Goal: Task Accomplishment & Management: Complete application form

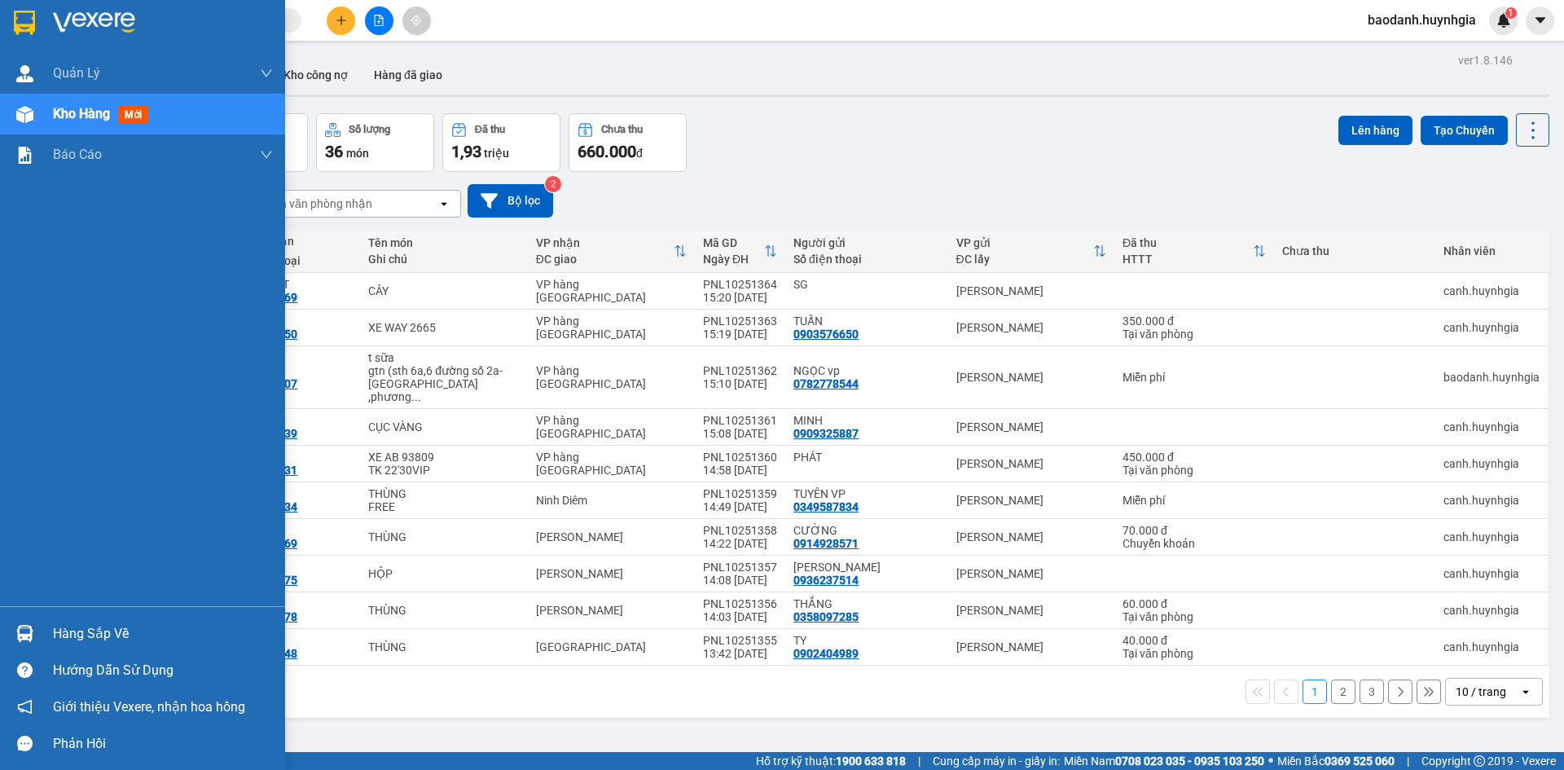
click at [81, 638] on div "Hàng sắp về" at bounding box center [163, 634] width 220 height 24
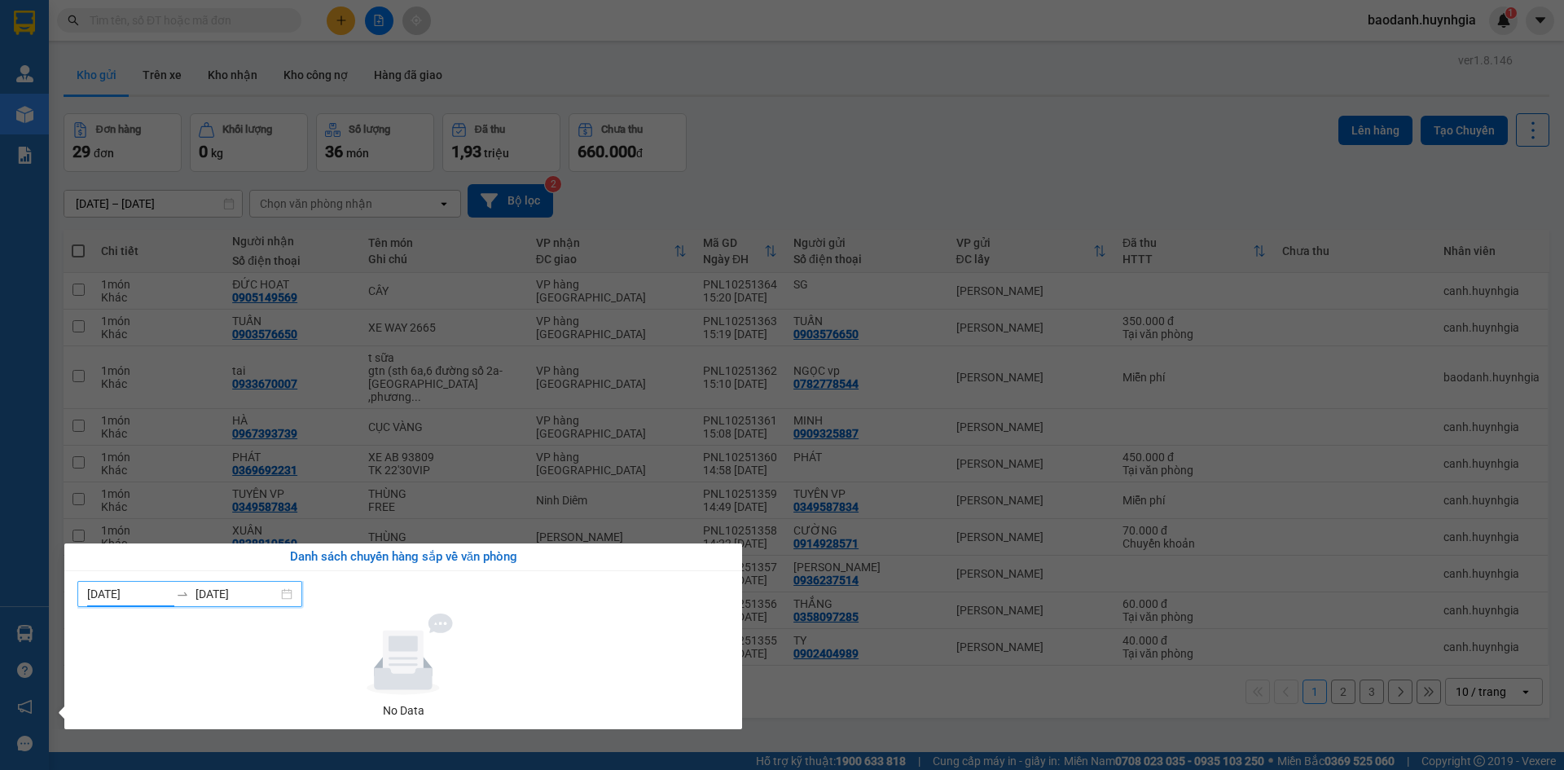
click at [159, 585] on input "[DATE]" at bounding box center [128, 594] width 82 height 18
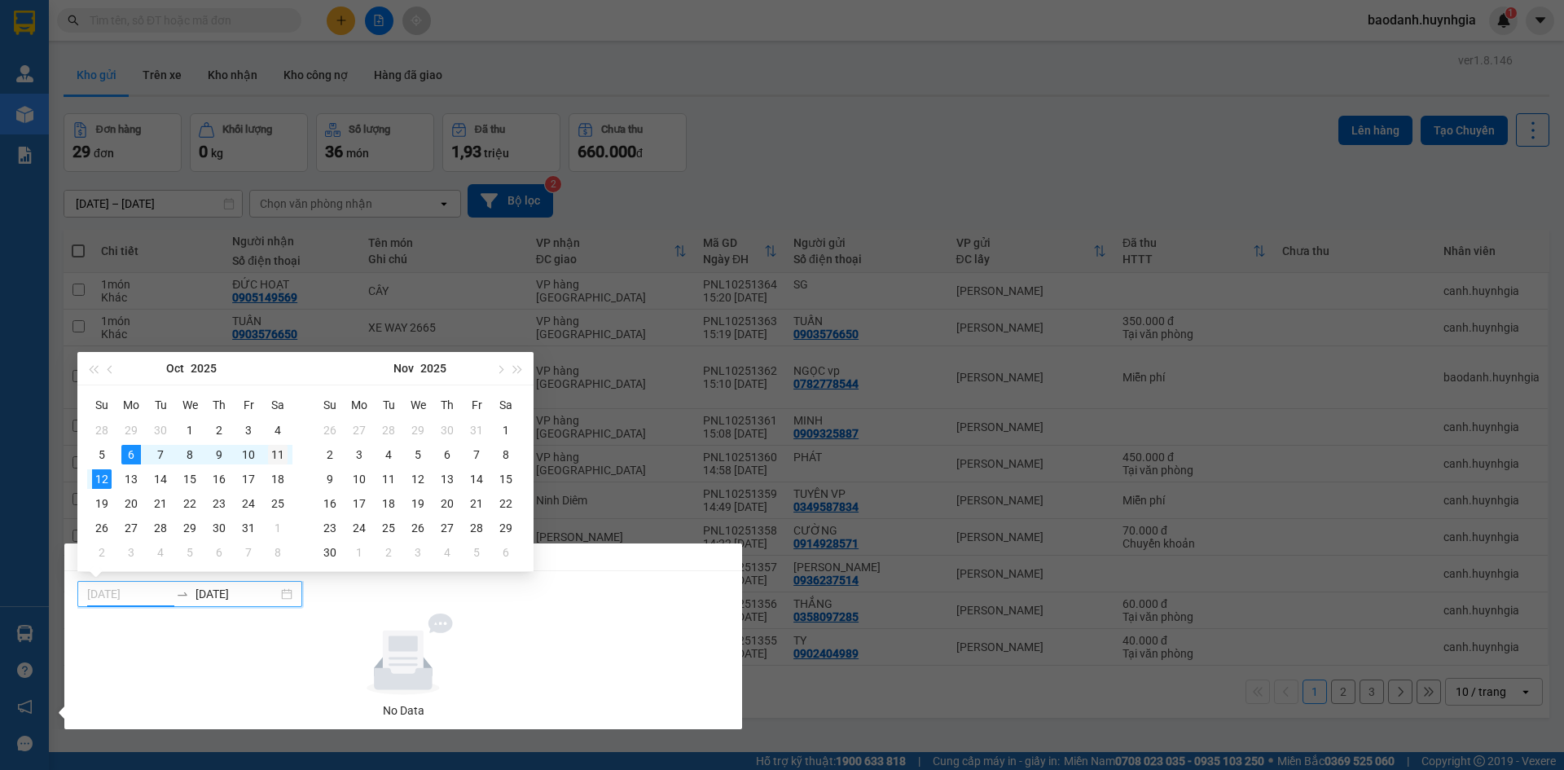
type input "[DATE]"
click at [280, 457] on div "11" at bounding box center [278, 455] width 20 height 20
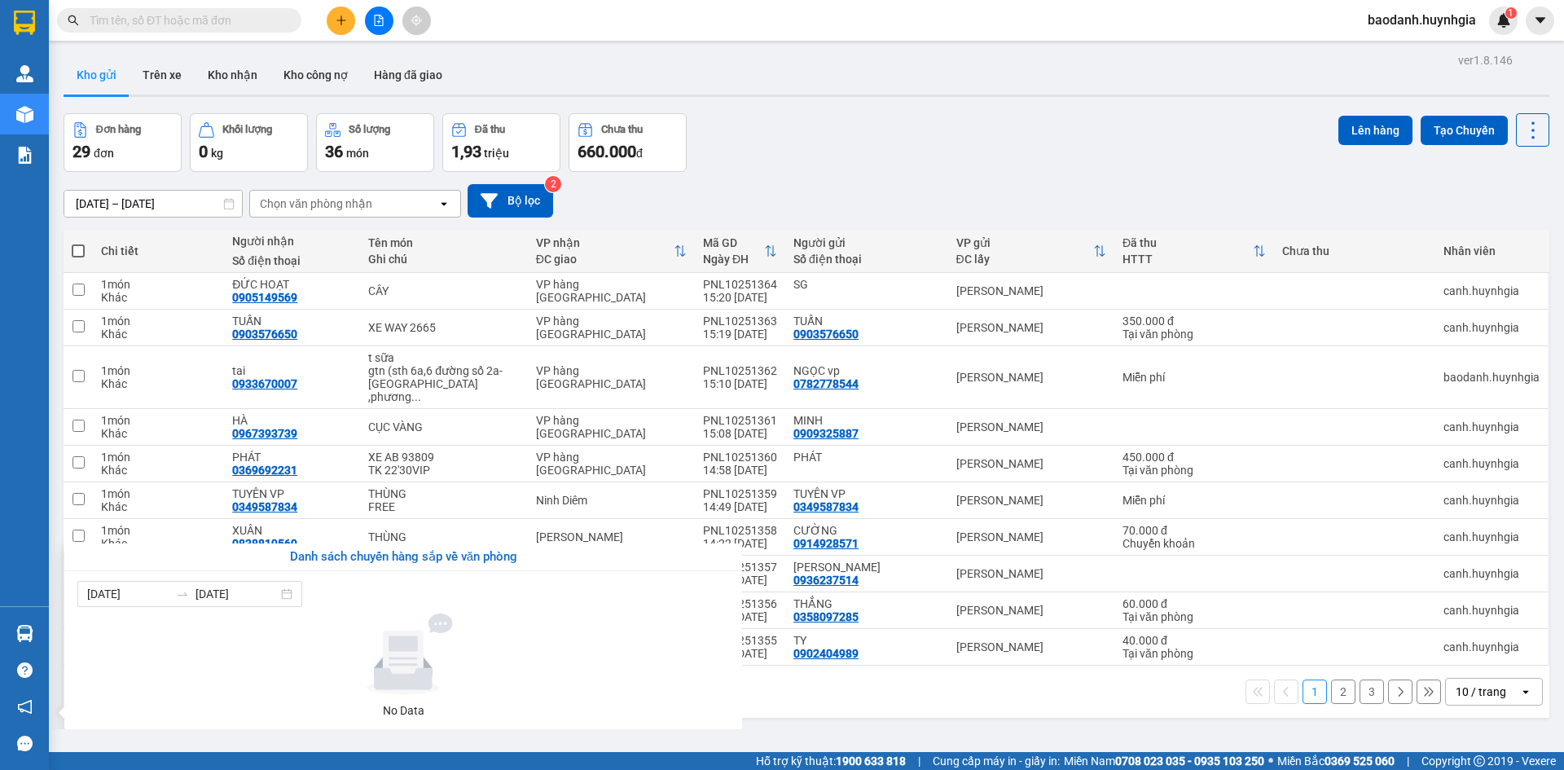
click at [784, 137] on section "Kết quả tìm kiếm ( 0 ) Bộ lọc No Data baodanh.huynhgia 1 Quản [PERSON_NAME] lý …" at bounding box center [782, 385] width 1564 height 770
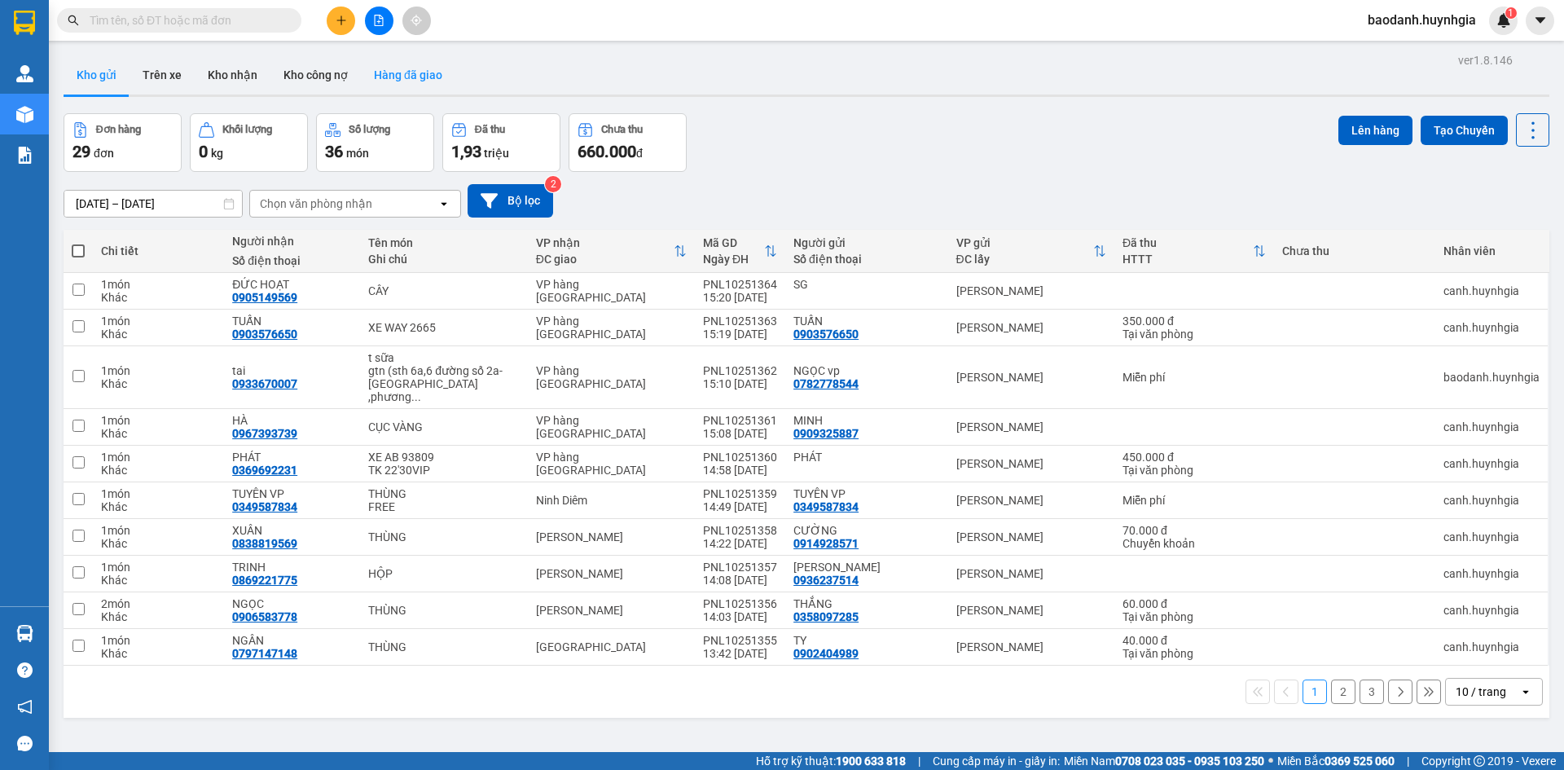
click at [423, 76] on button "Hàng đã giao" at bounding box center [408, 74] width 95 height 39
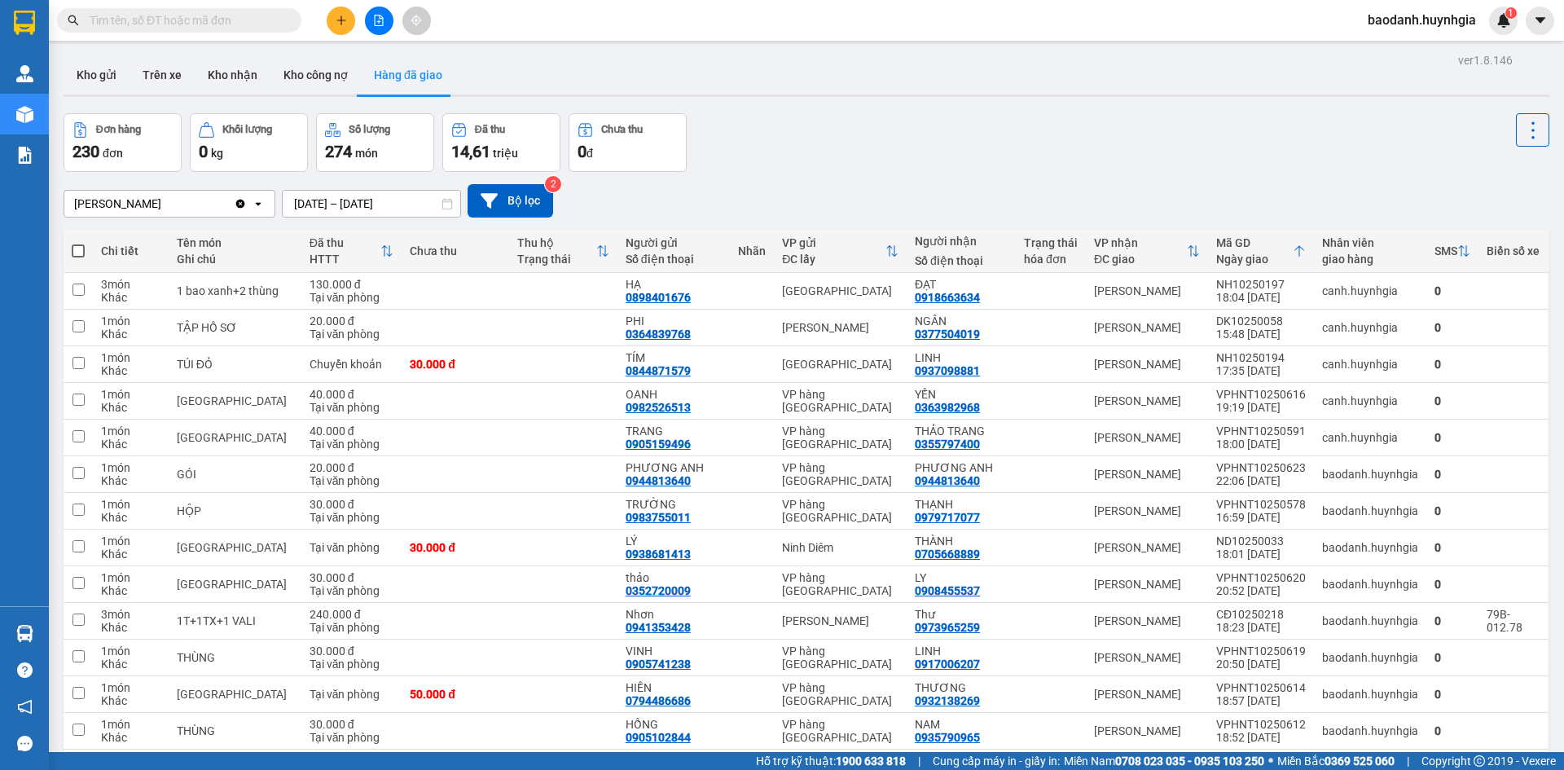
click at [239, 204] on icon "Clear value" at bounding box center [240, 203] width 9 height 9
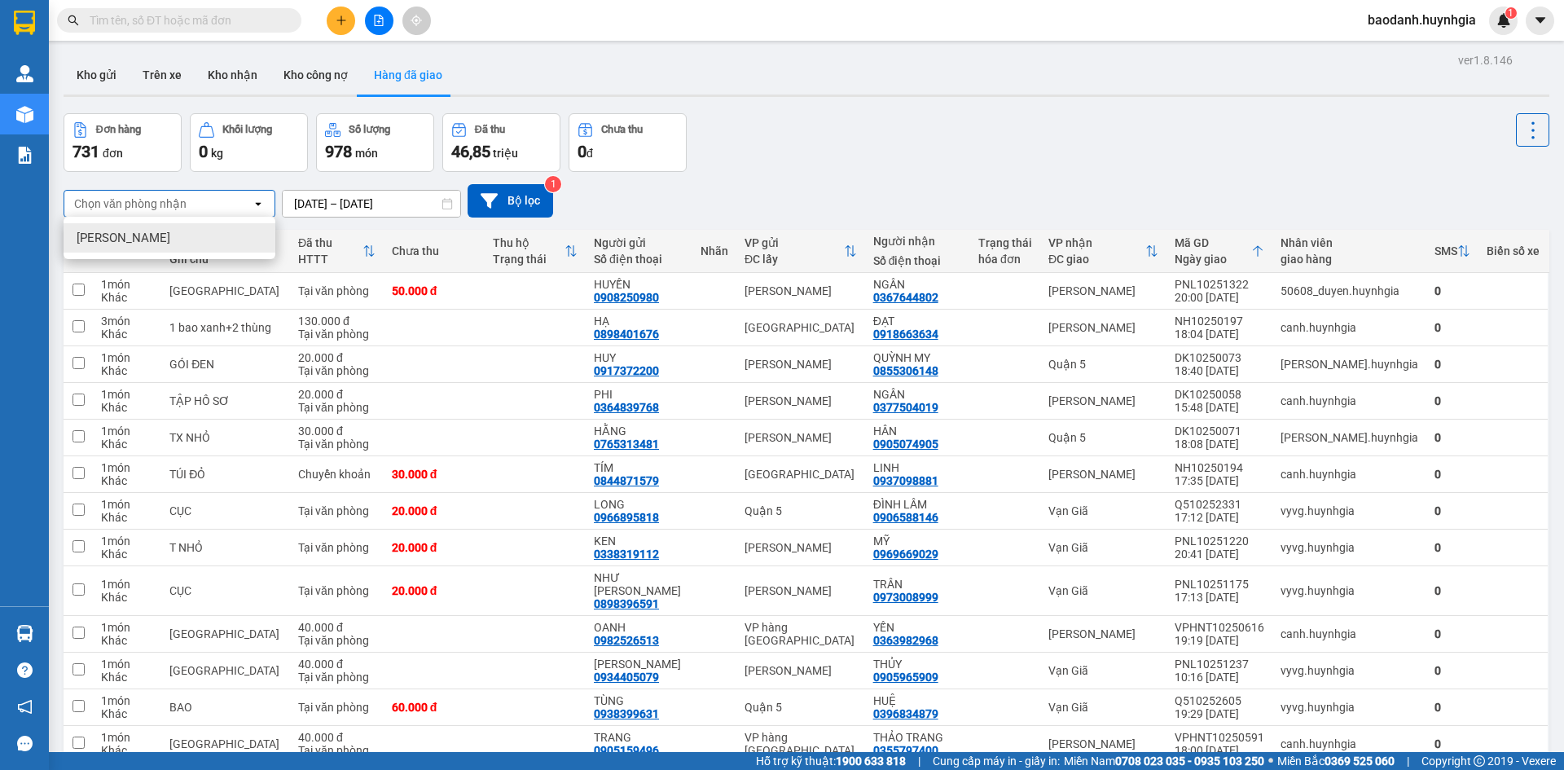
click at [847, 125] on div "Đơn hàng 731 đơn Khối lượng 0 kg Số lượng 978 món Đã thu 46,85 triệu Chưa thu 0…" at bounding box center [807, 142] width 1486 height 59
click at [178, 202] on div "Chọn văn phòng nhận" at bounding box center [130, 204] width 112 height 16
click at [170, 230] on div "[PERSON_NAME]" at bounding box center [170, 237] width 212 height 29
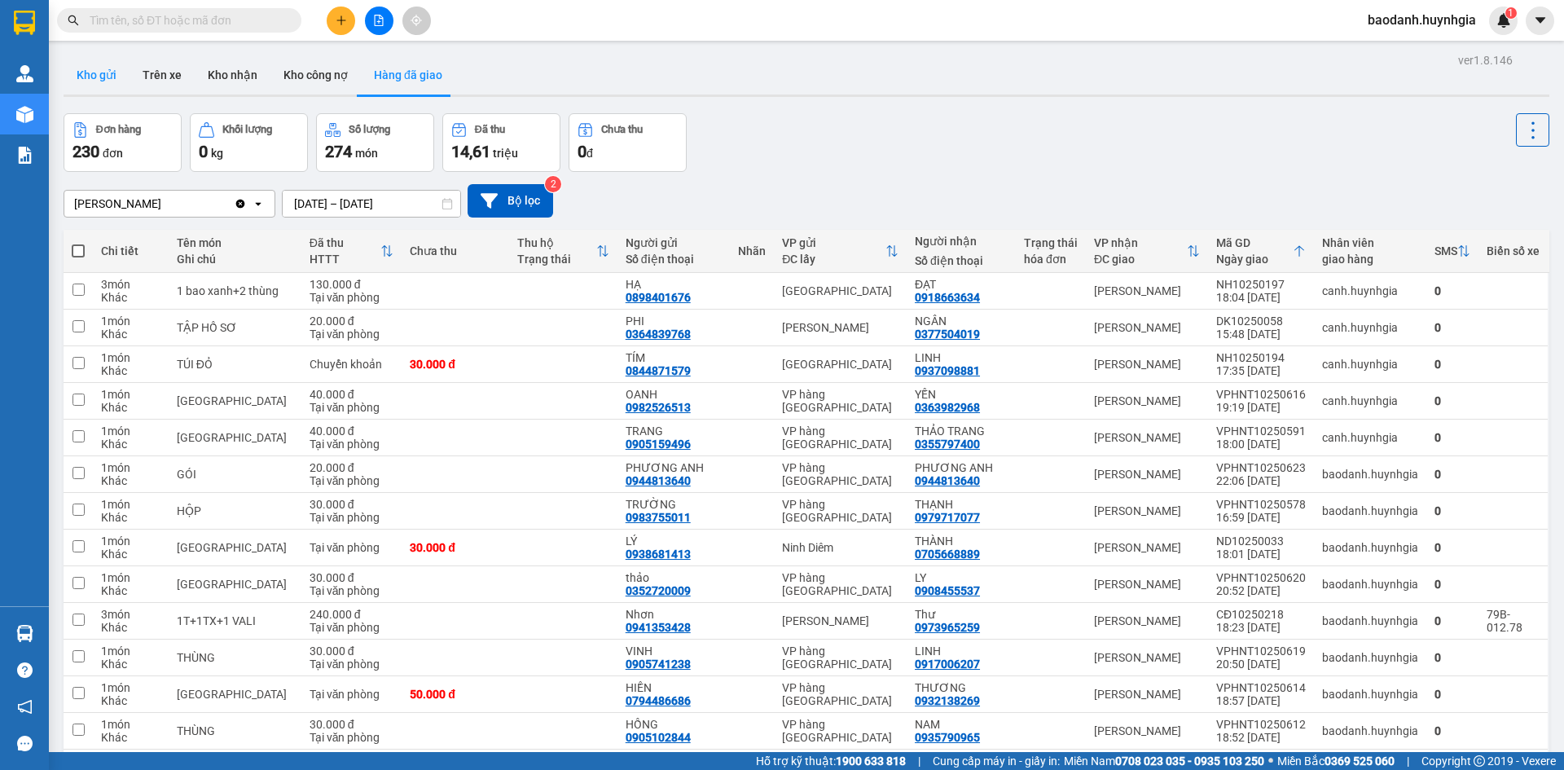
click at [106, 80] on button "Kho gửi" at bounding box center [97, 74] width 66 height 39
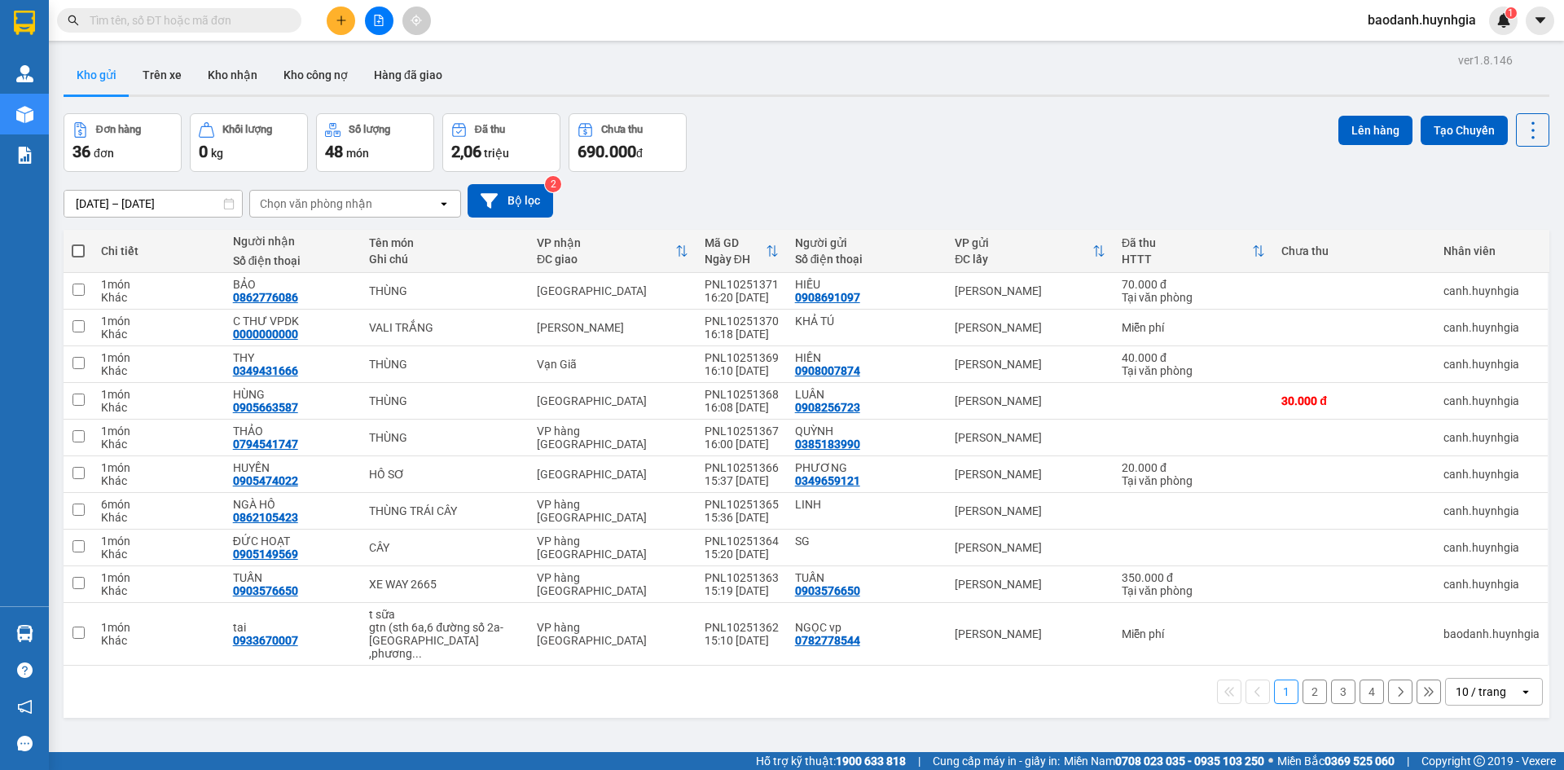
click at [398, 142] on div "48 món" at bounding box center [375, 151] width 100 height 23
click at [182, 68] on button "Trên xe" at bounding box center [162, 74] width 65 height 39
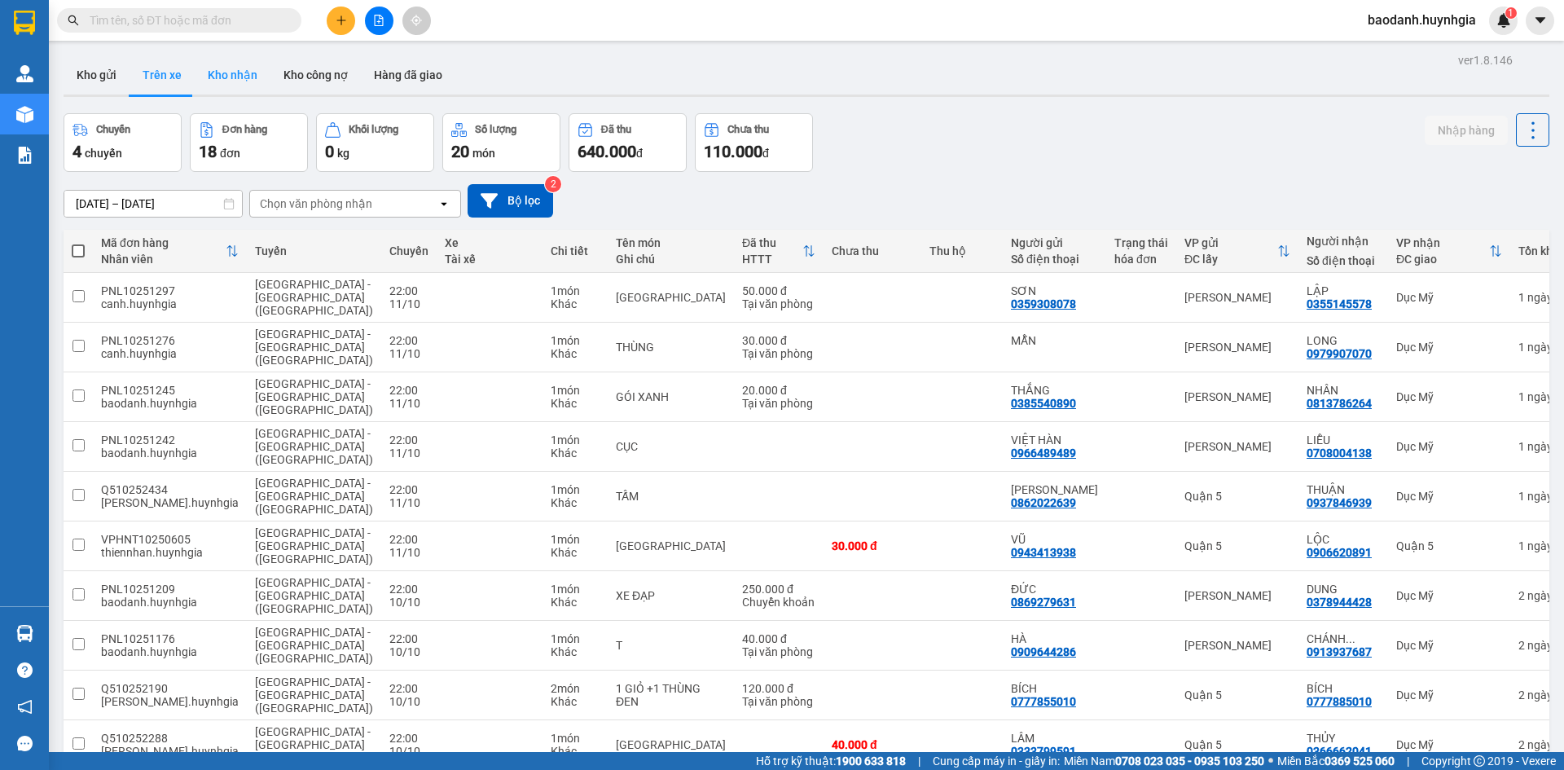
click at [223, 76] on button "Kho nhận" at bounding box center [233, 74] width 76 height 39
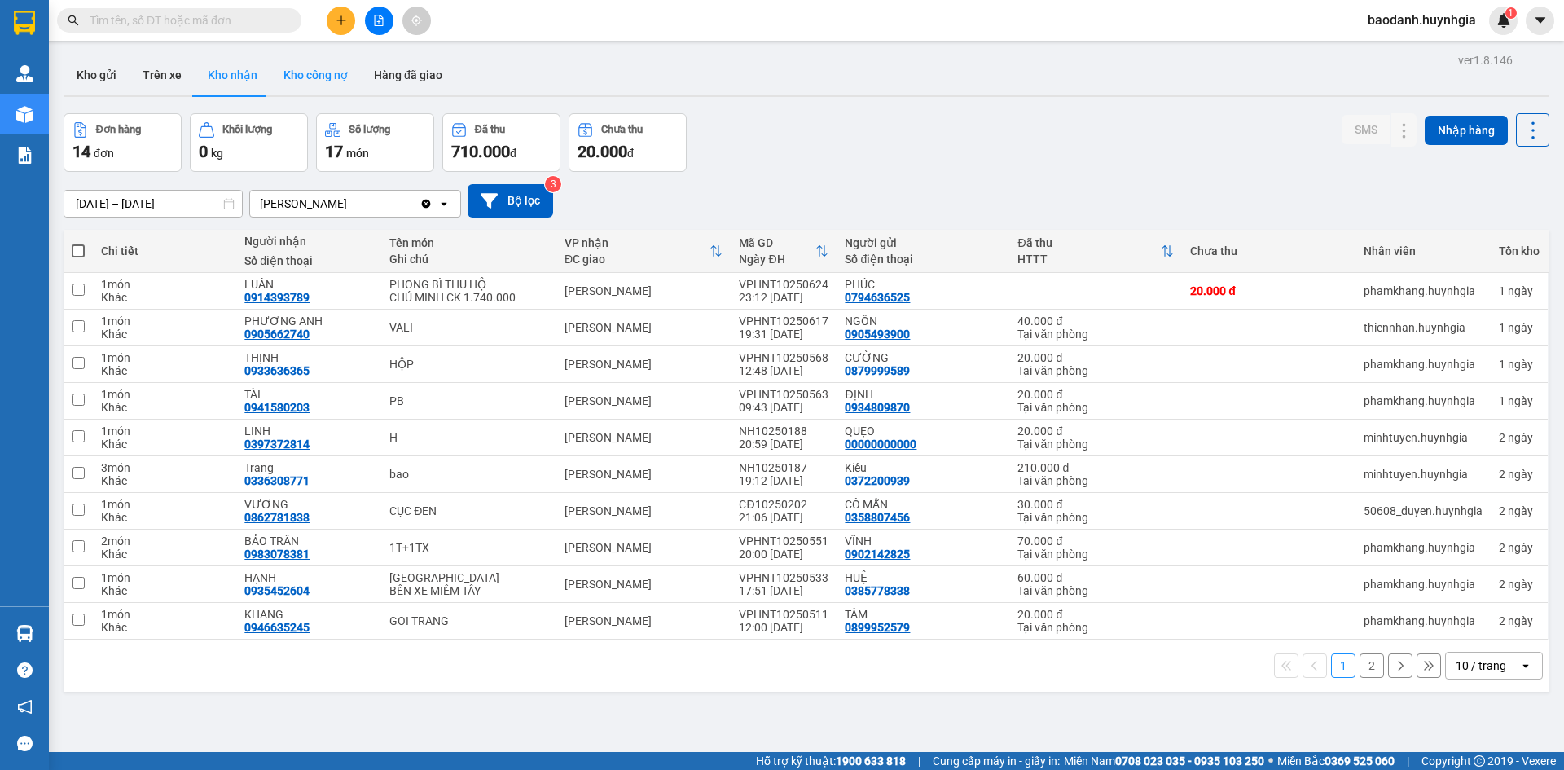
click at [312, 58] on button "Kho công nợ" at bounding box center [316, 74] width 90 height 39
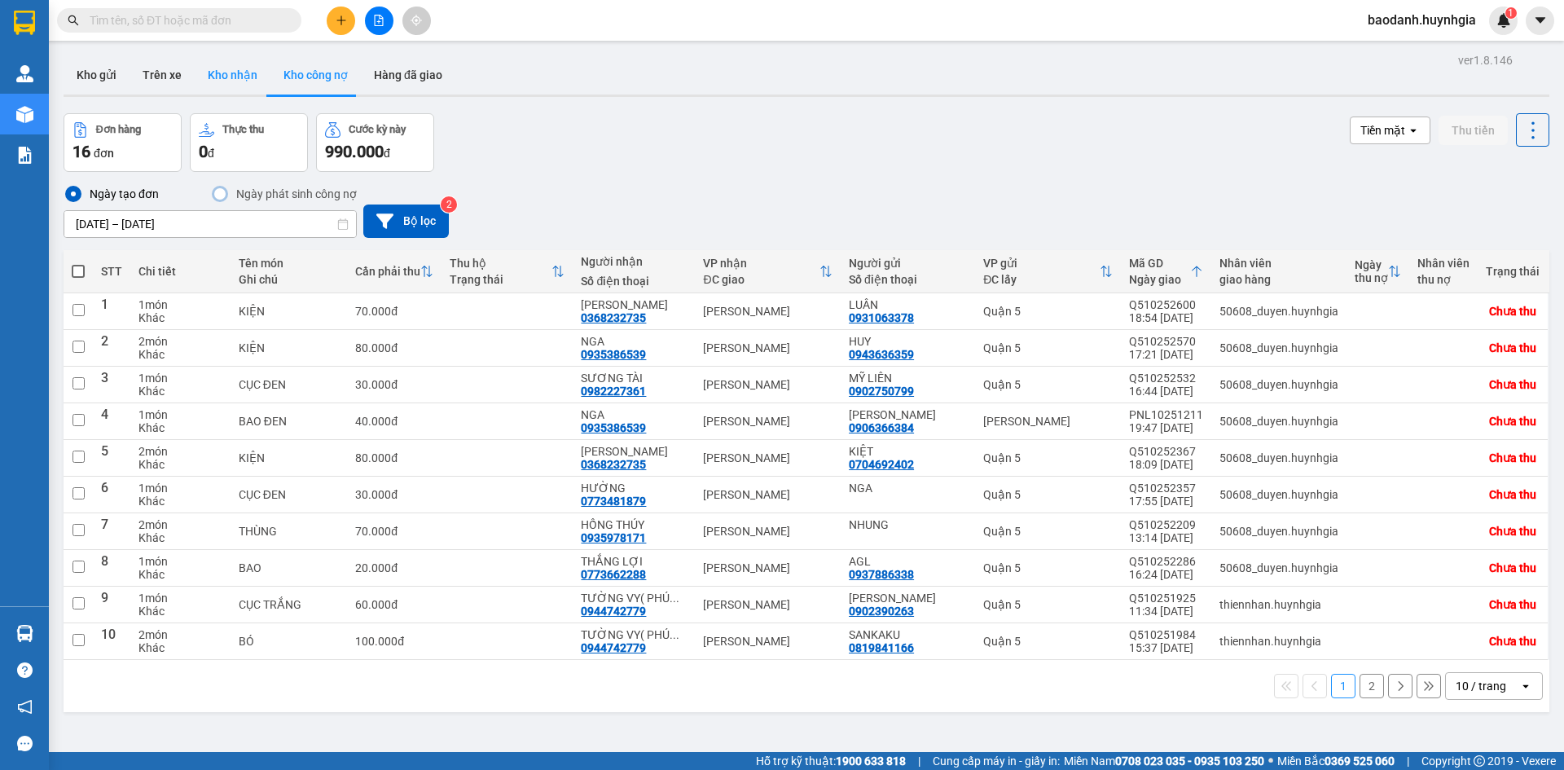
click at [218, 80] on button "Kho nhận" at bounding box center [233, 74] width 76 height 39
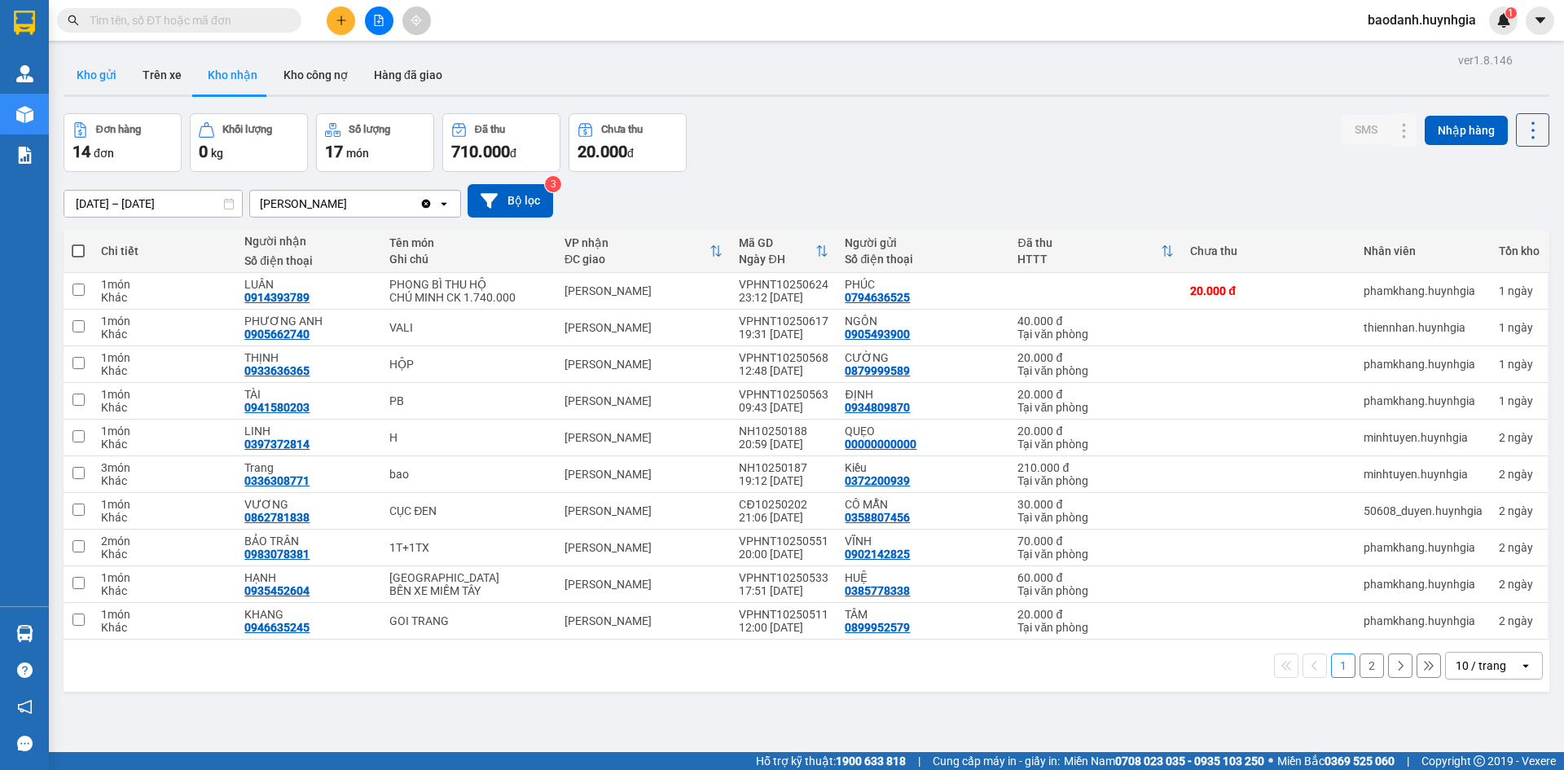
click at [107, 73] on button "Kho gửi" at bounding box center [97, 74] width 66 height 39
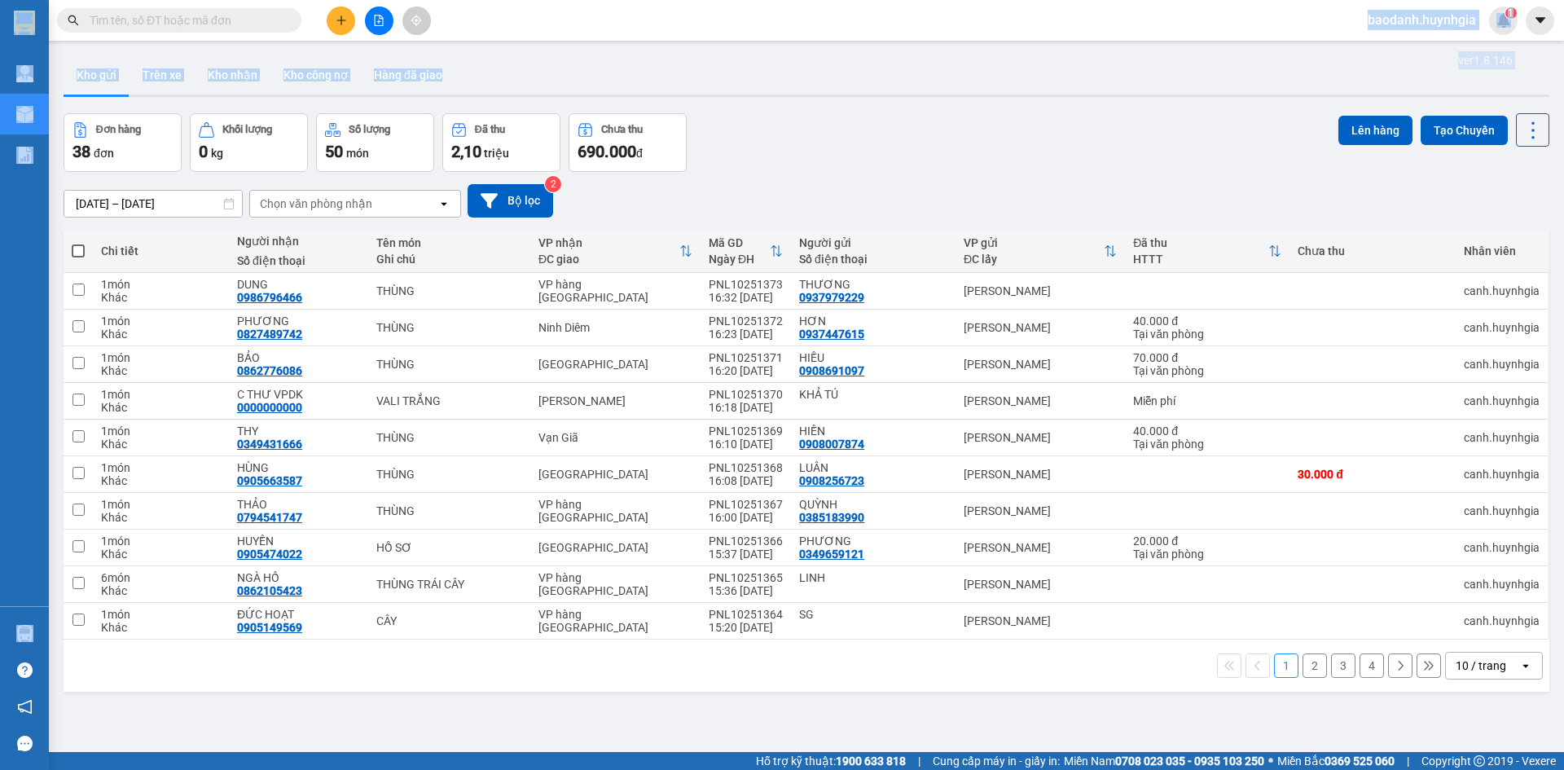
drag, startPoint x: 131, startPoint y: 66, endPoint x: 489, endPoint y: 40, distance: 358.6
click at [489, 40] on section "Kết quả tìm kiếm ( 0 ) Bộ lọc No Data baodanh.huynhgia 1 Quản [PERSON_NAME] lý …" at bounding box center [782, 385] width 1564 height 770
click at [348, 24] on button at bounding box center [341, 21] width 29 height 29
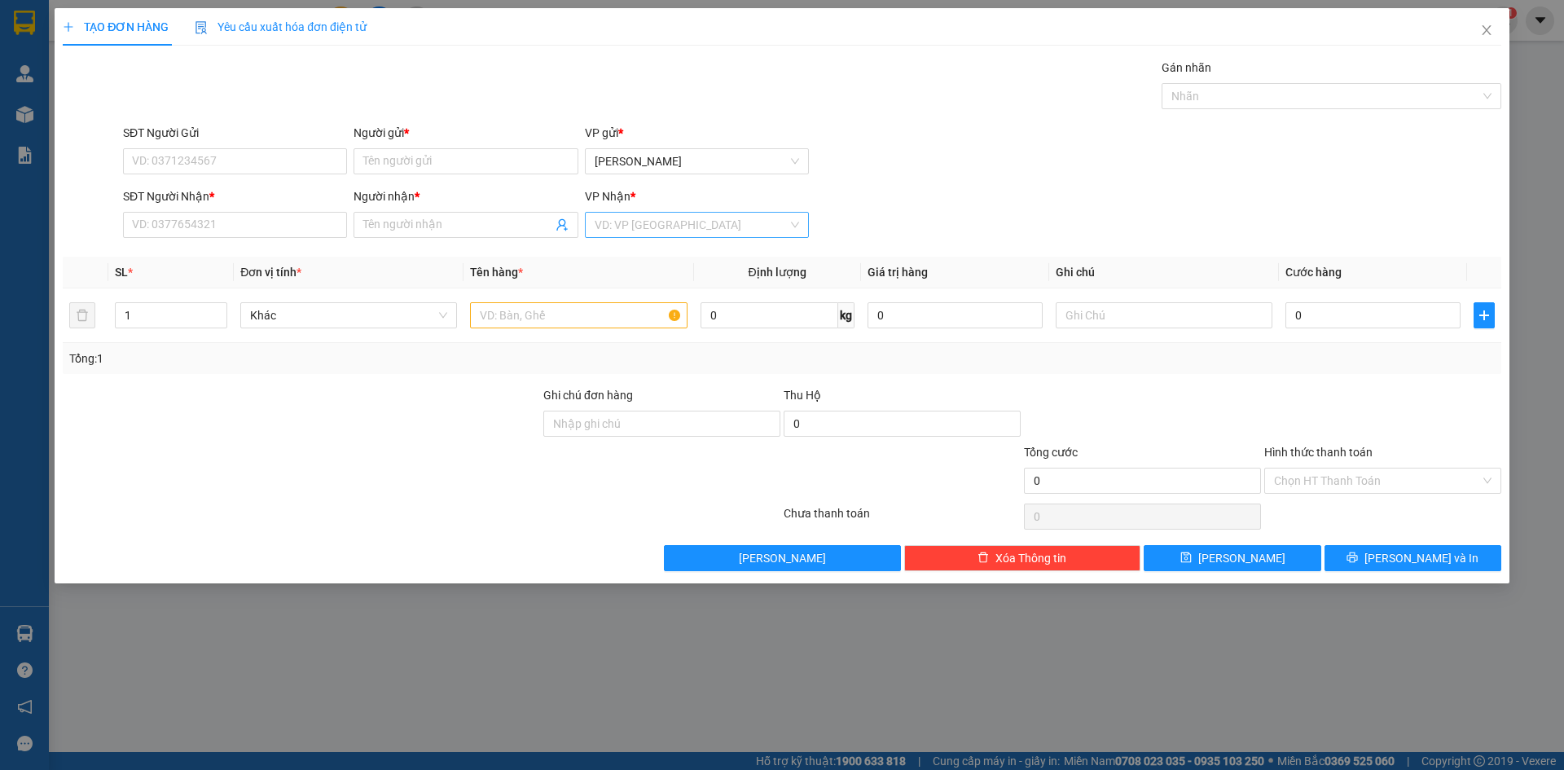
click at [616, 227] on input "search" at bounding box center [691, 225] width 193 height 24
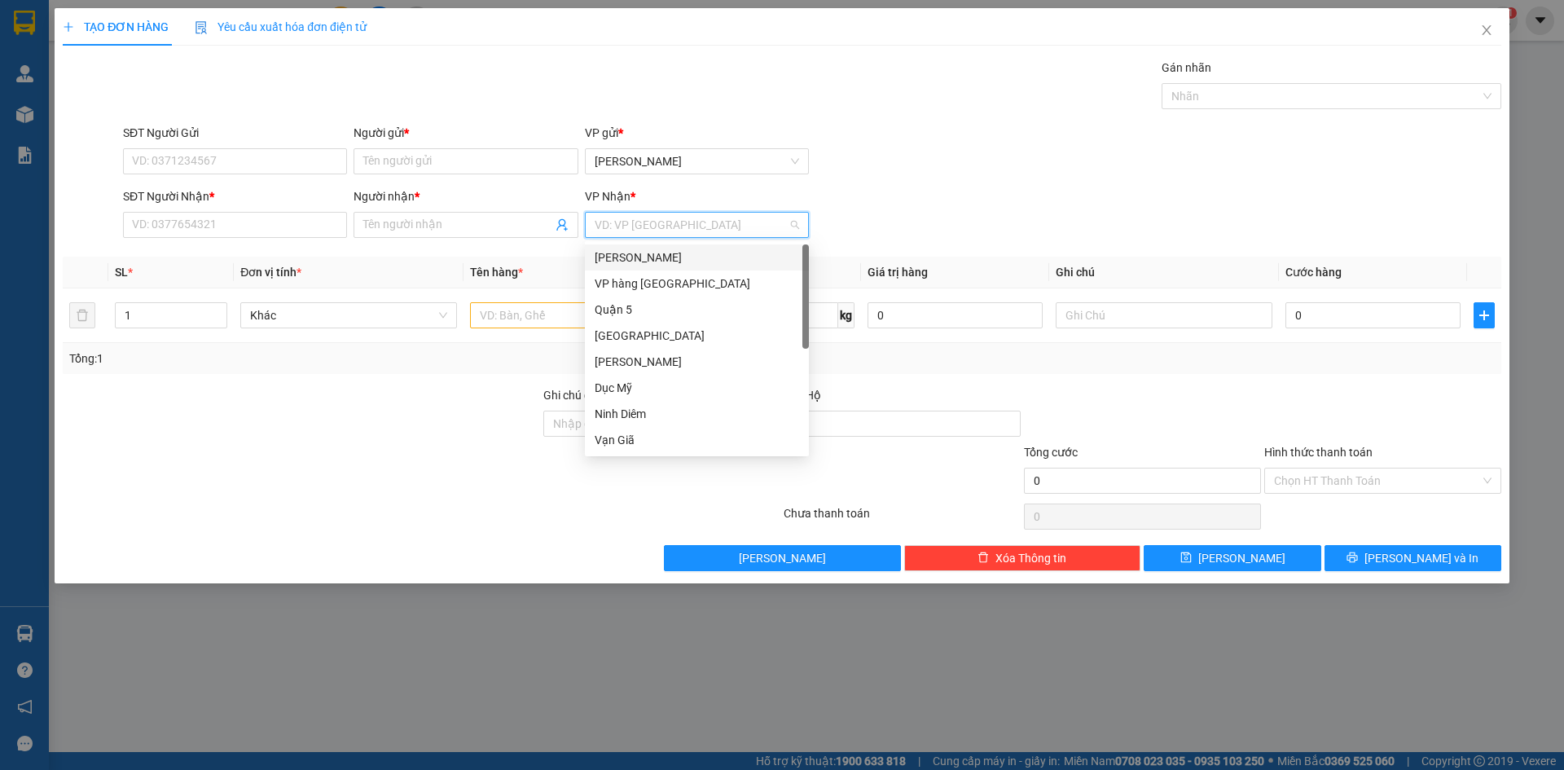
type input "d"
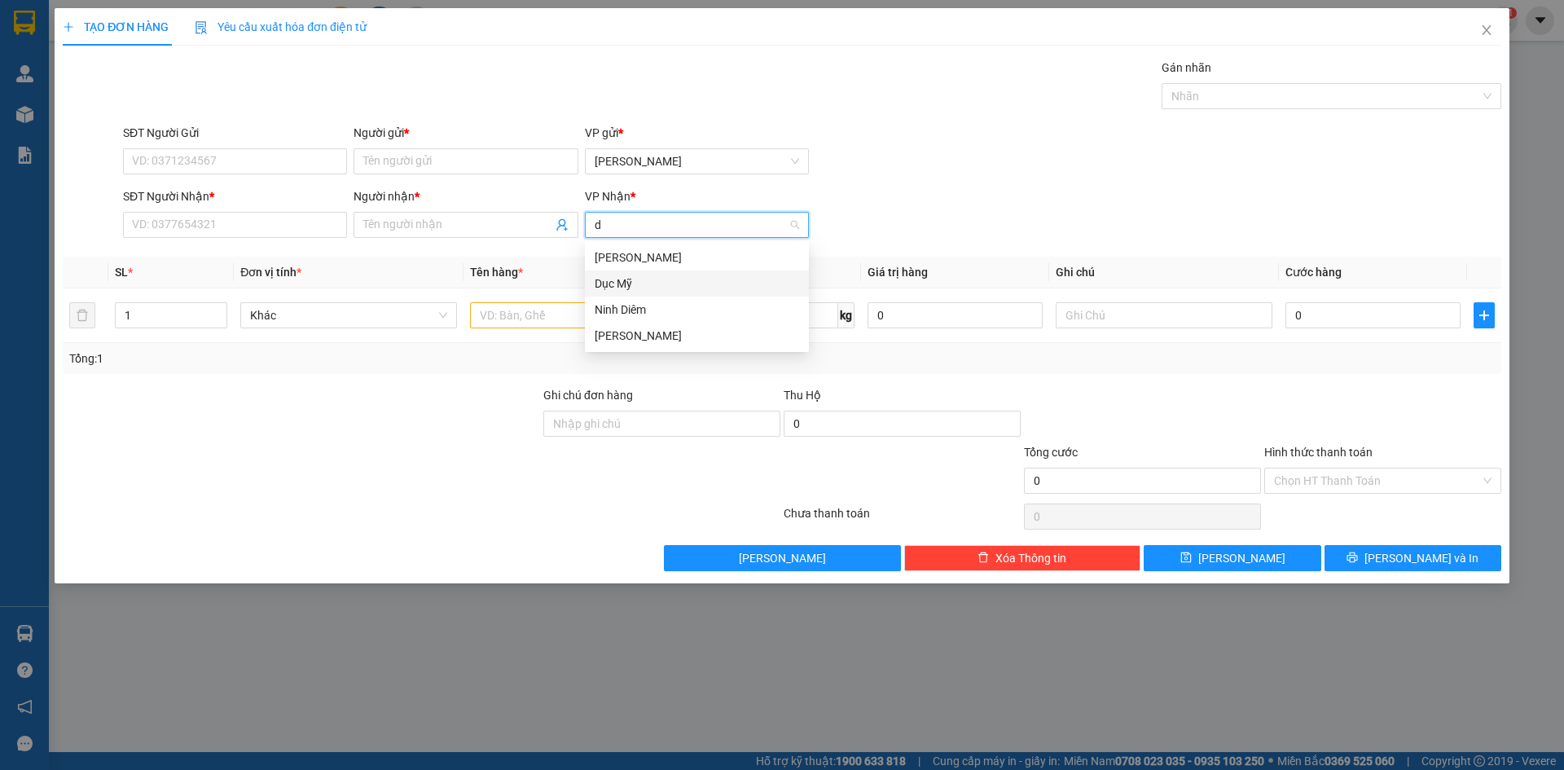
click at [627, 277] on div "Dục Mỹ" at bounding box center [697, 284] width 205 height 18
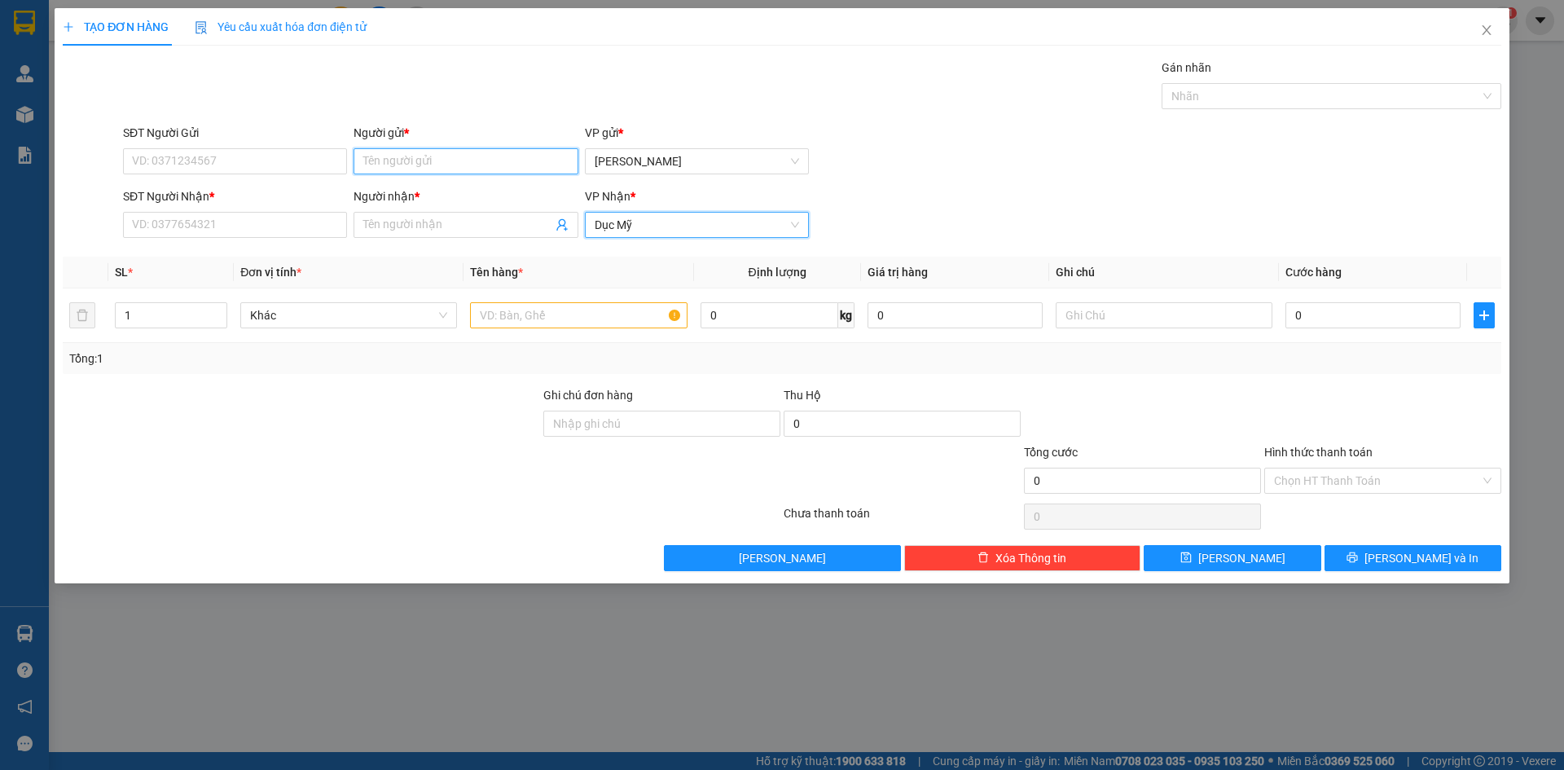
click at [356, 158] on input "Người gửi *" at bounding box center [466, 161] width 224 height 26
type input "thảo"
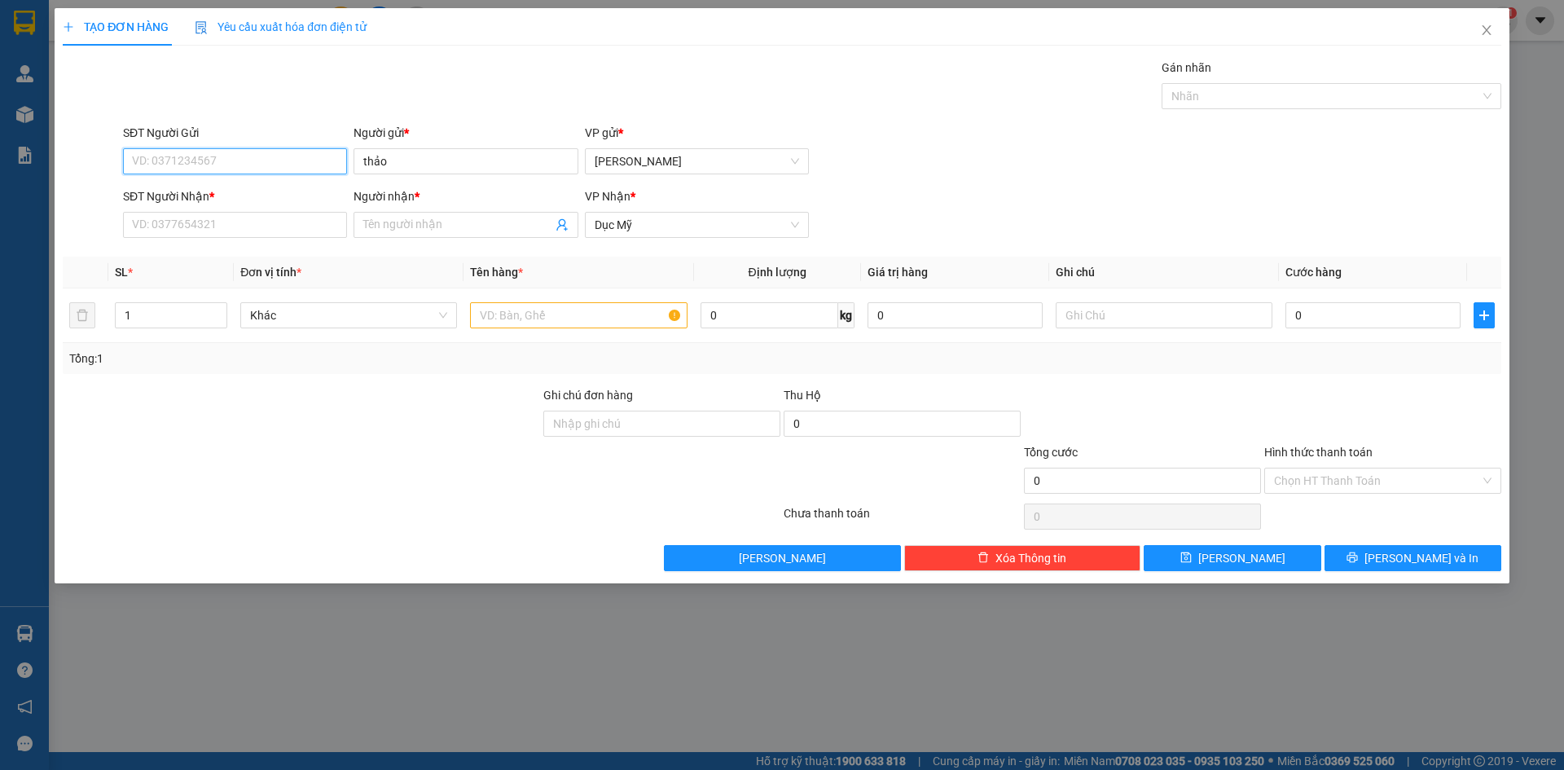
click at [324, 170] on input "SĐT Người Gửi" at bounding box center [235, 161] width 224 height 26
type input "0905299684"
click at [243, 191] on div "0905299684 - THẢO" at bounding box center [235, 194] width 205 height 18
type input "THẢO"
type input "0905299684"
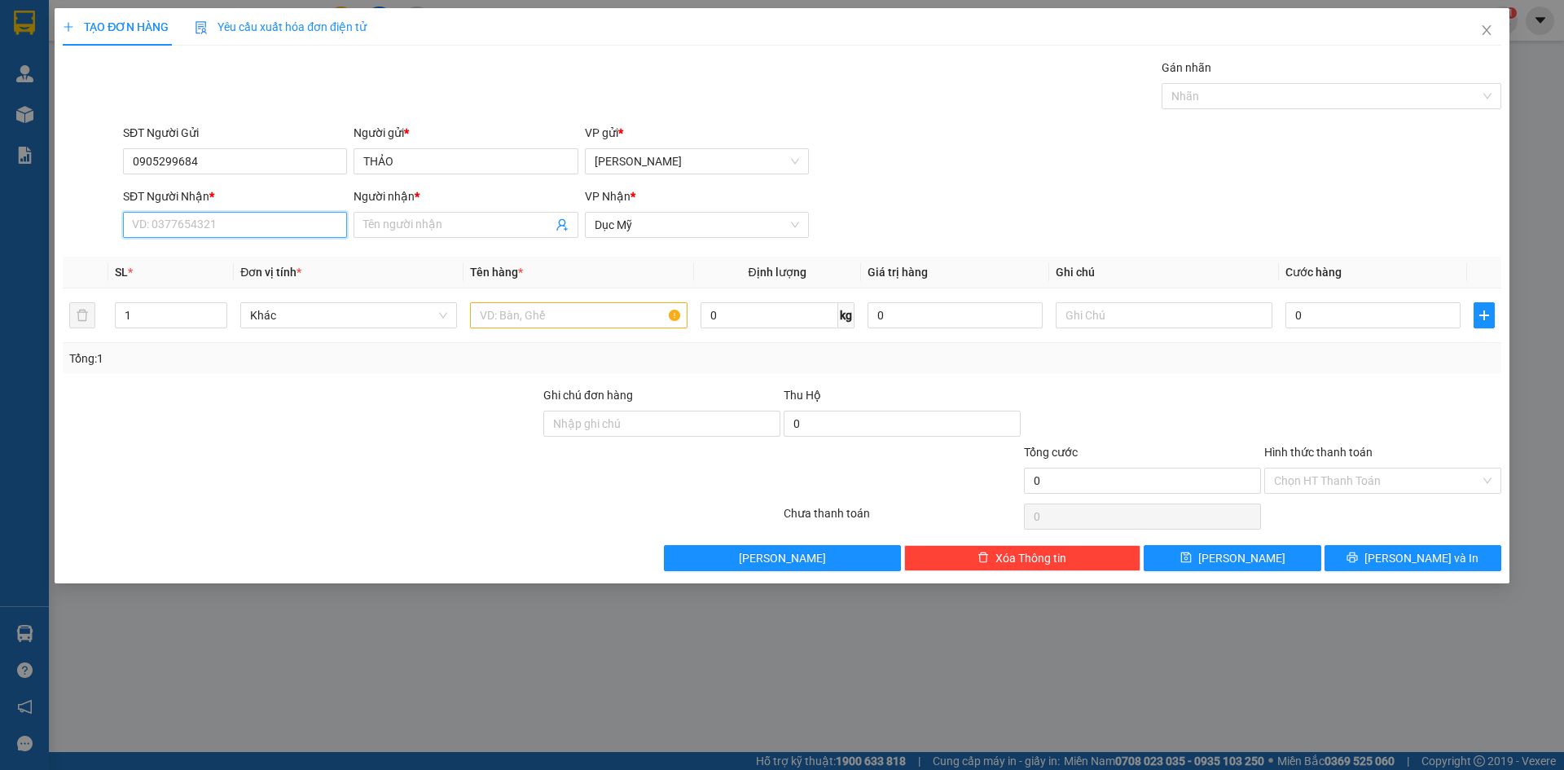
click at [241, 222] on input "SĐT Người Nhận *" at bounding box center [235, 225] width 224 height 26
click at [246, 255] on div "0905299684 - THẢO" at bounding box center [235, 258] width 205 height 18
type input "0905299684"
type input "THẢO"
click at [527, 307] on input "text" at bounding box center [578, 315] width 217 height 26
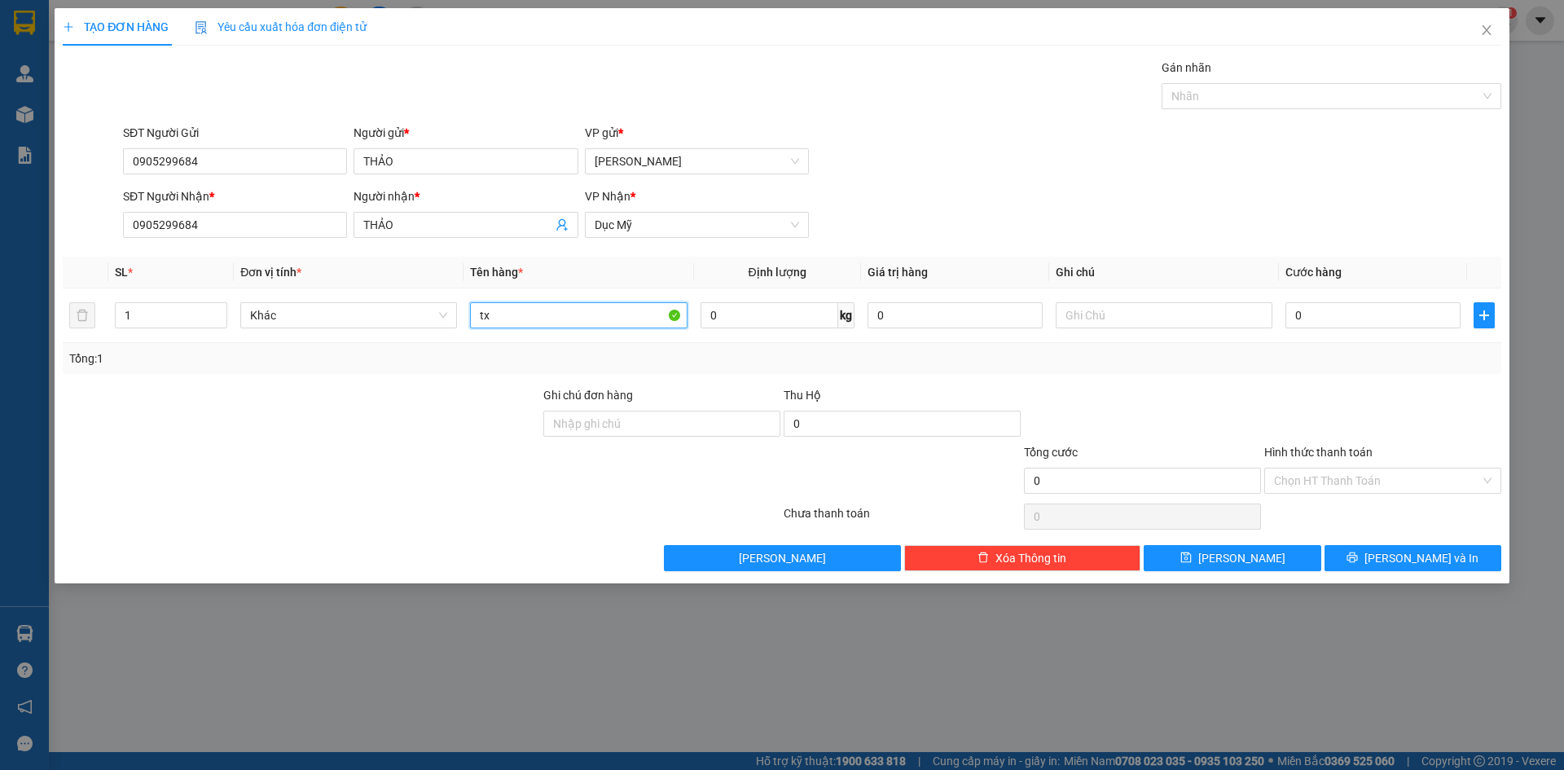
type input "tx"
click at [1113, 163] on div "SĐT Người Gửi 0905299684 Người gửi * THẢO VP gửi * [PERSON_NAME]" at bounding box center [812, 152] width 1385 height 57
click at [1344, 400] on div at bounding box center [1383, 414] width 240 height 57
click at [1199, 172] on div "SĐT Người Gửi 0905299684 Người gửi * THẢO VP gửi * [PERSON_NAME]" at bounding box center [812, 152] width 1385 height 57
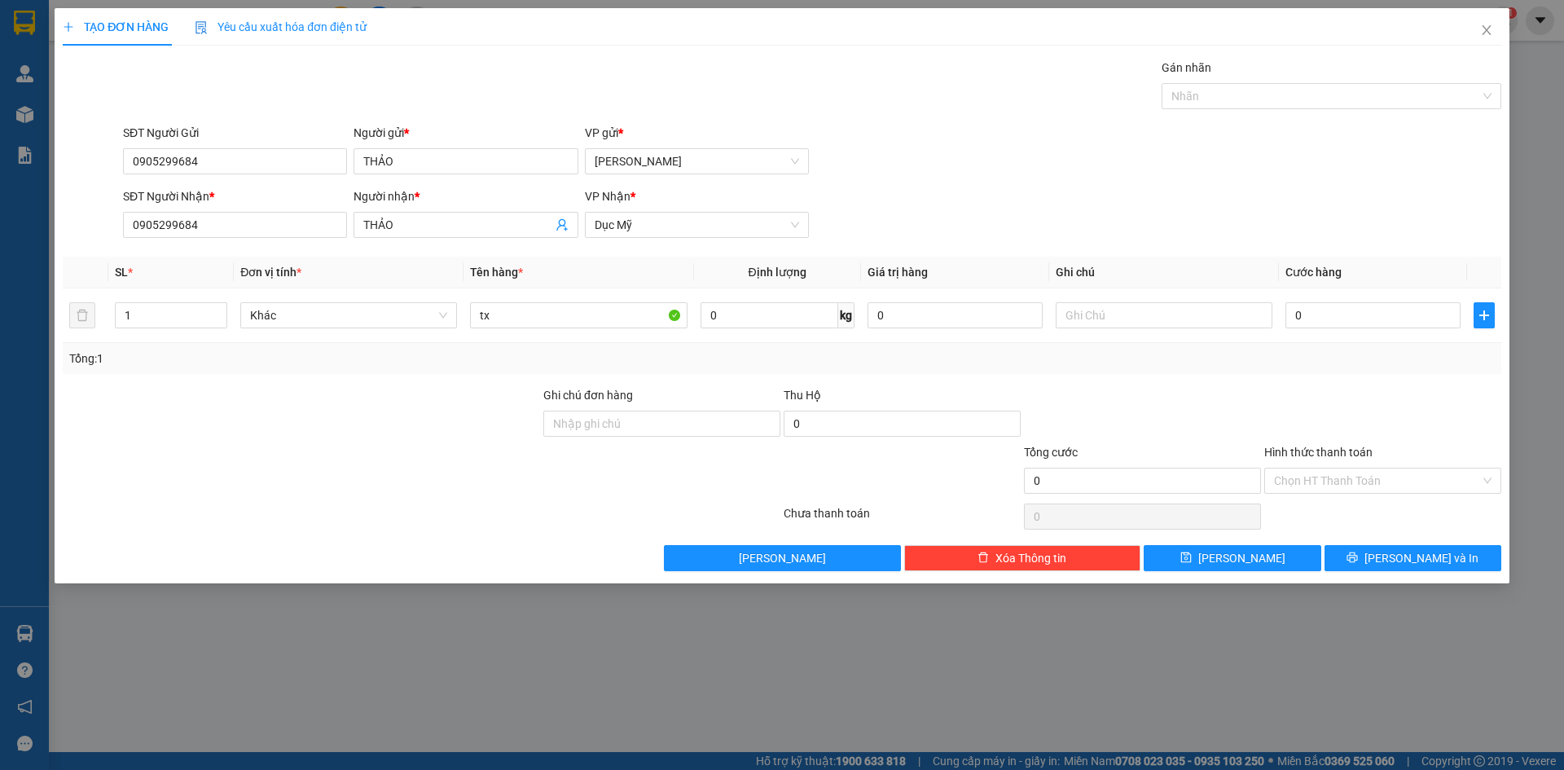
click at [1384, 364] on div "Tổng: 1" at bounding box center [782, 359] width 1426 height 18
click at [1353, 306] on input "0" at bounding box center [1373, 315] width 175 height 26
click at [1266, 190] on div "SĐT Người Nhận * 0905299684 Người nhận * THẢO VP Nhận * Dục Mỹ" at bounding box center [812, 215] width 1385 height 57
click at [1363, 563] on button "[PERSON_NAME] và In" at bounding box center [1413, 558] width 177 height 26
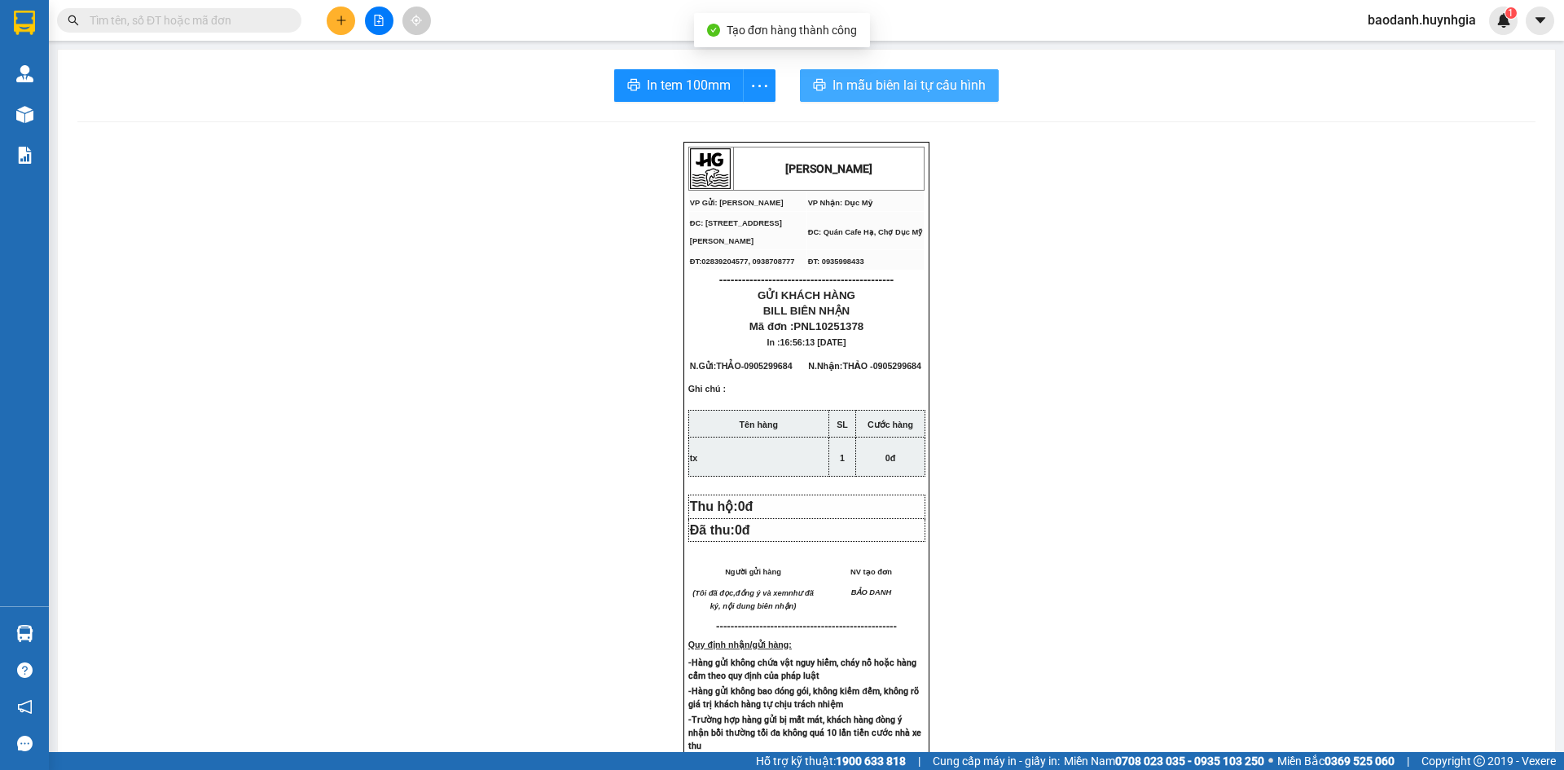
click at [821, 86] on button "In mẫu biên lai tự cấu hình" at bounding box center [899, 85] width 199 height 33
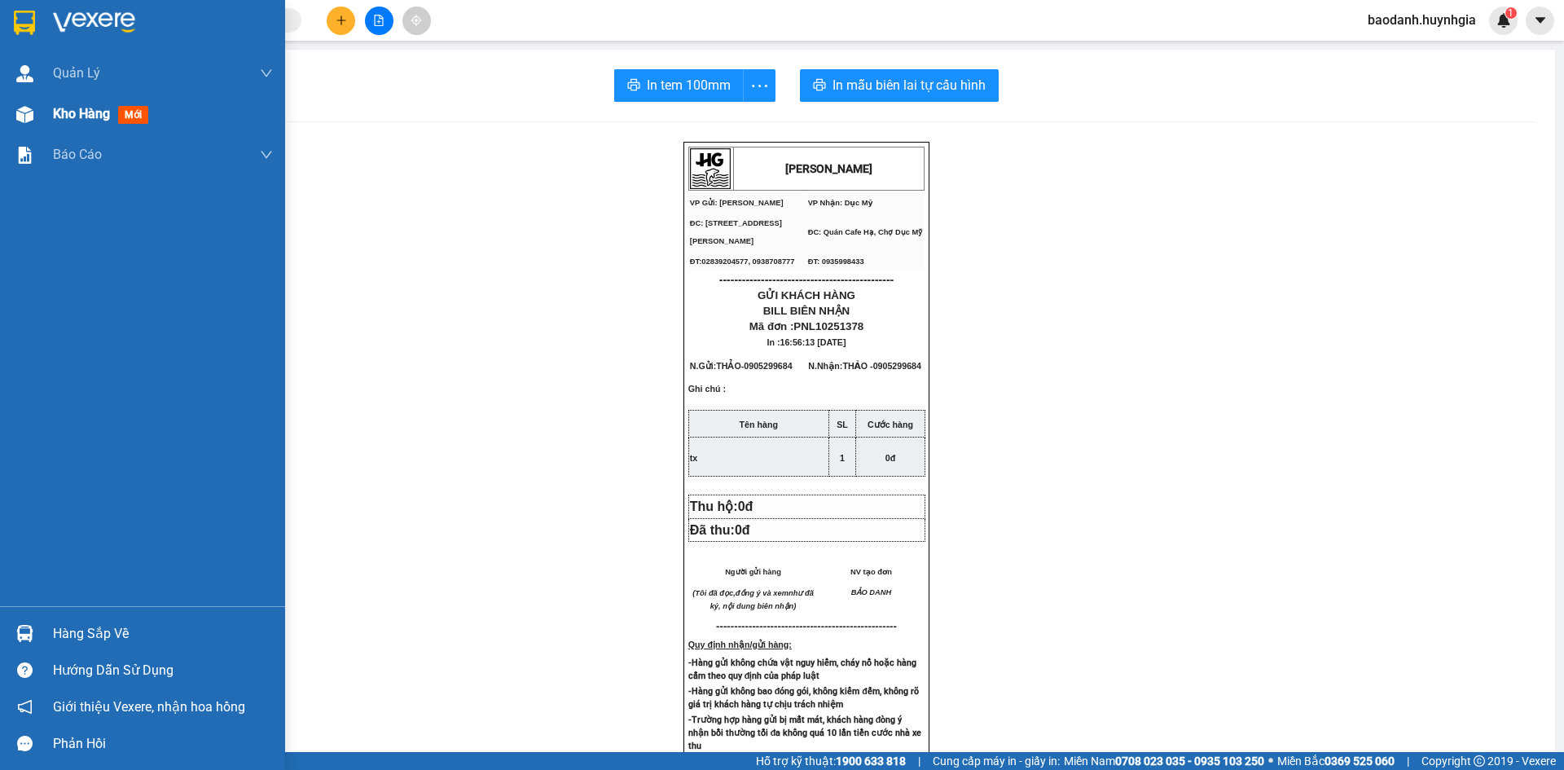
click at [100, 118] on span "Kho hàng" at bounding box center [81, 113] width 57 height 15
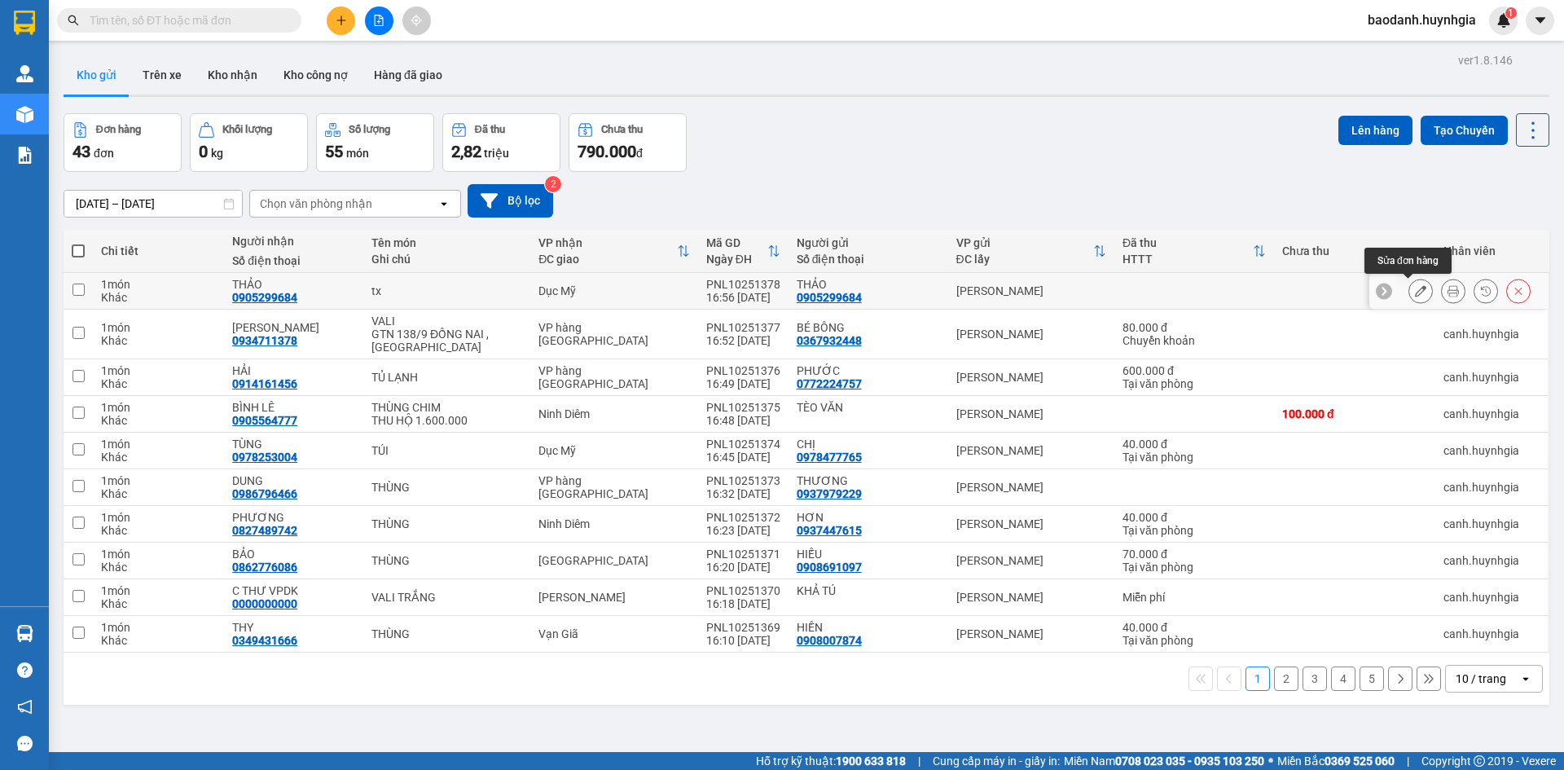
click at [1415, 292] on icon at bounding box center [1420, 290] width 11 height 11
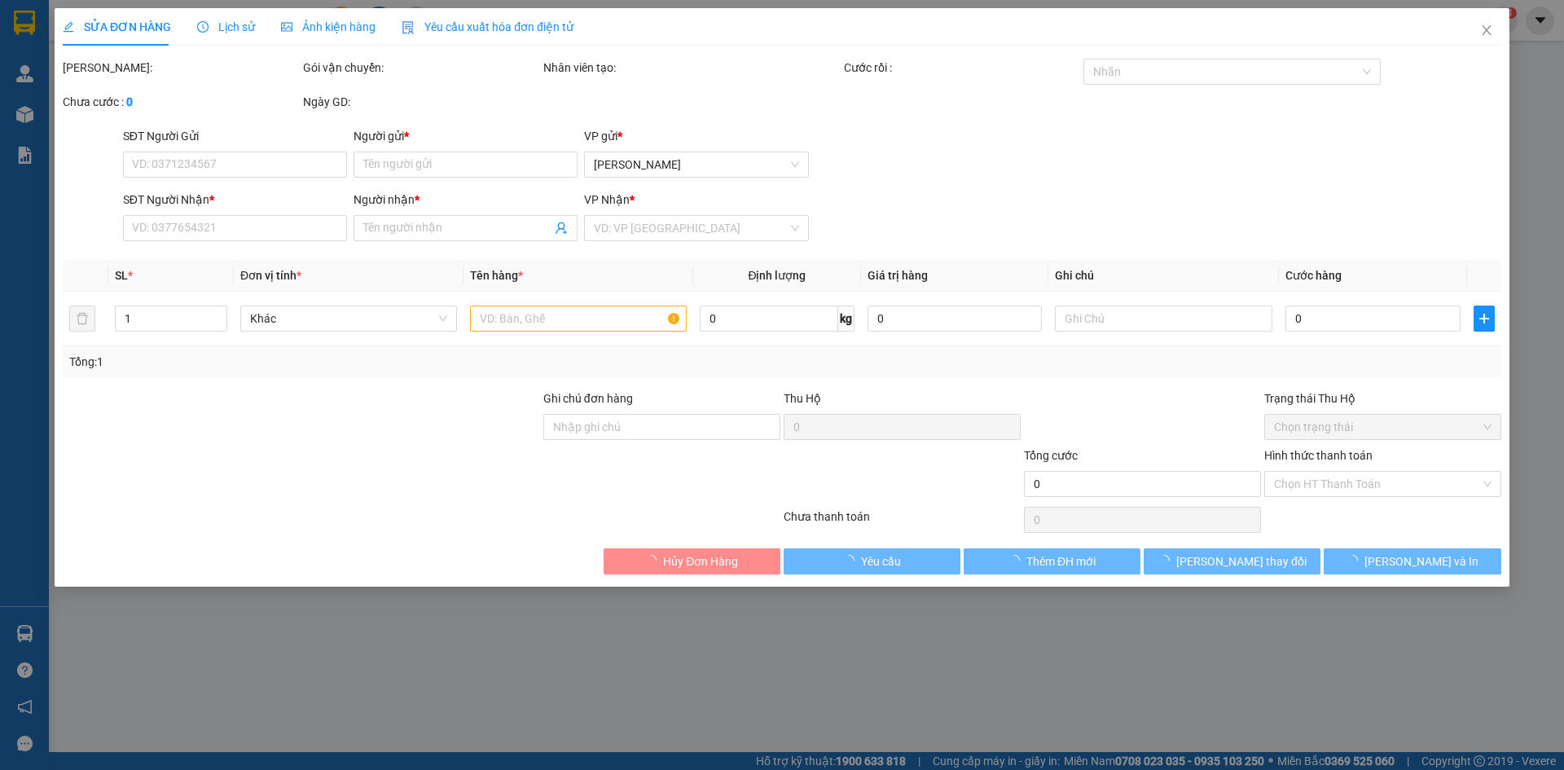
type input "0905299684"
type input "THẢO"
type input "0905299684"
type input "THẢO"
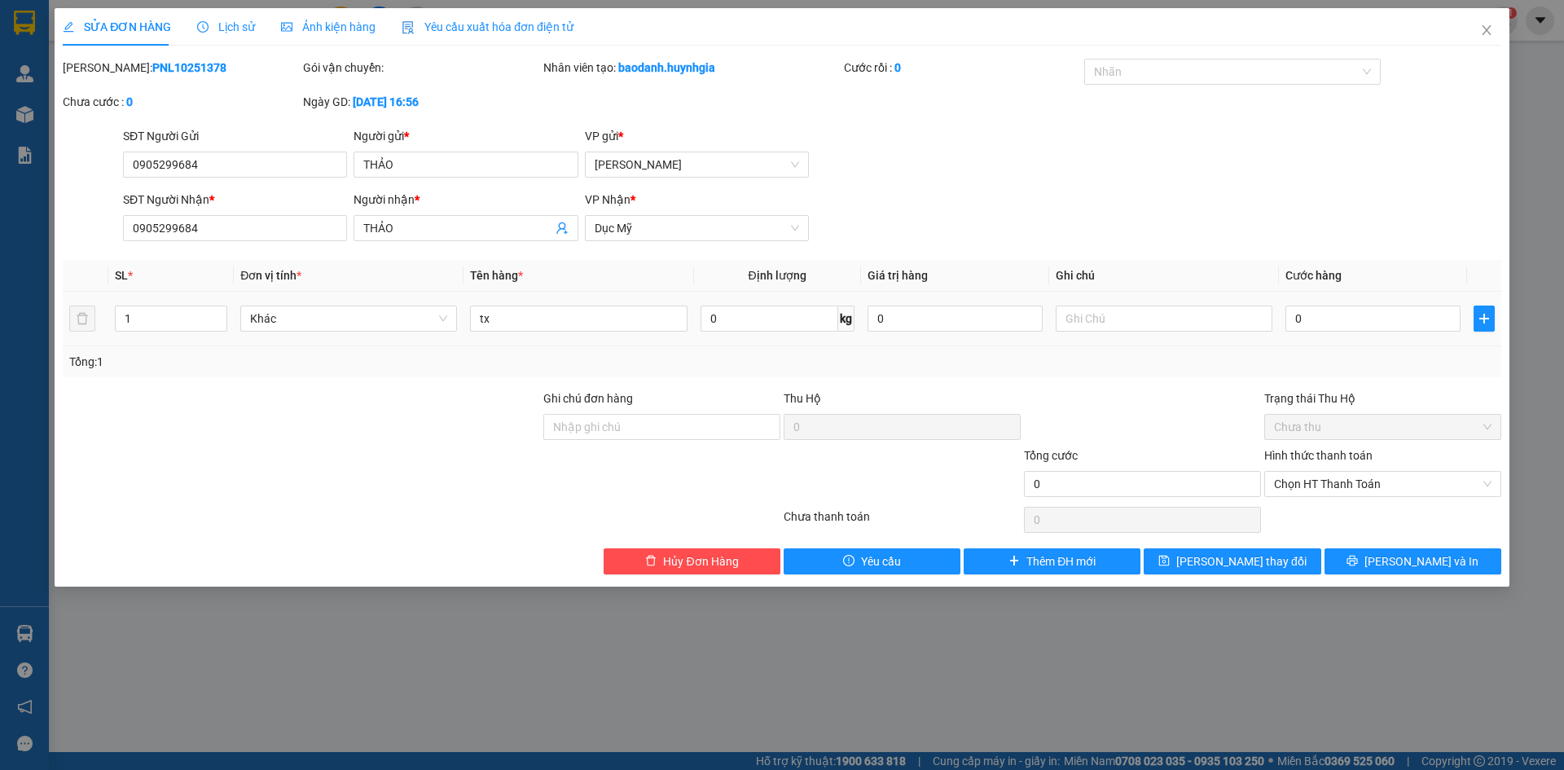
click at [1335, 334] on div "0" at bounding box center [1373, 318] width 175 height 33
click at [1329, 214] on div "SĐT Người Nhận * 0905299684 Người nhận * THẢO VP Nhận * Dục Mỹ" at bounding box center [812, 219] width 1385 height 57
click at [1354, 327] on input "0" at bounding box center [1373, 319] width 175 height 26
type input "4"
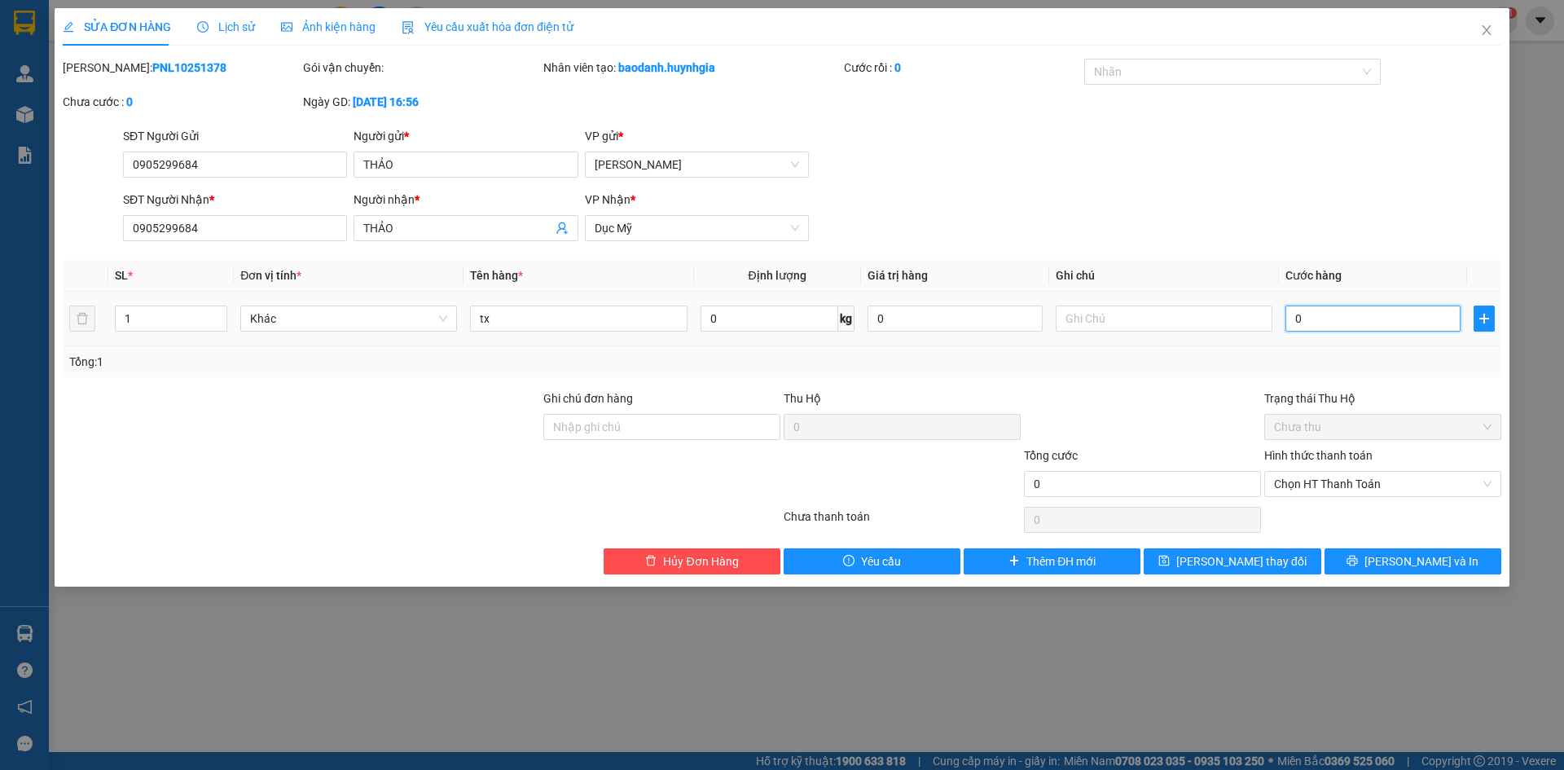
type input "4"
type input "40"
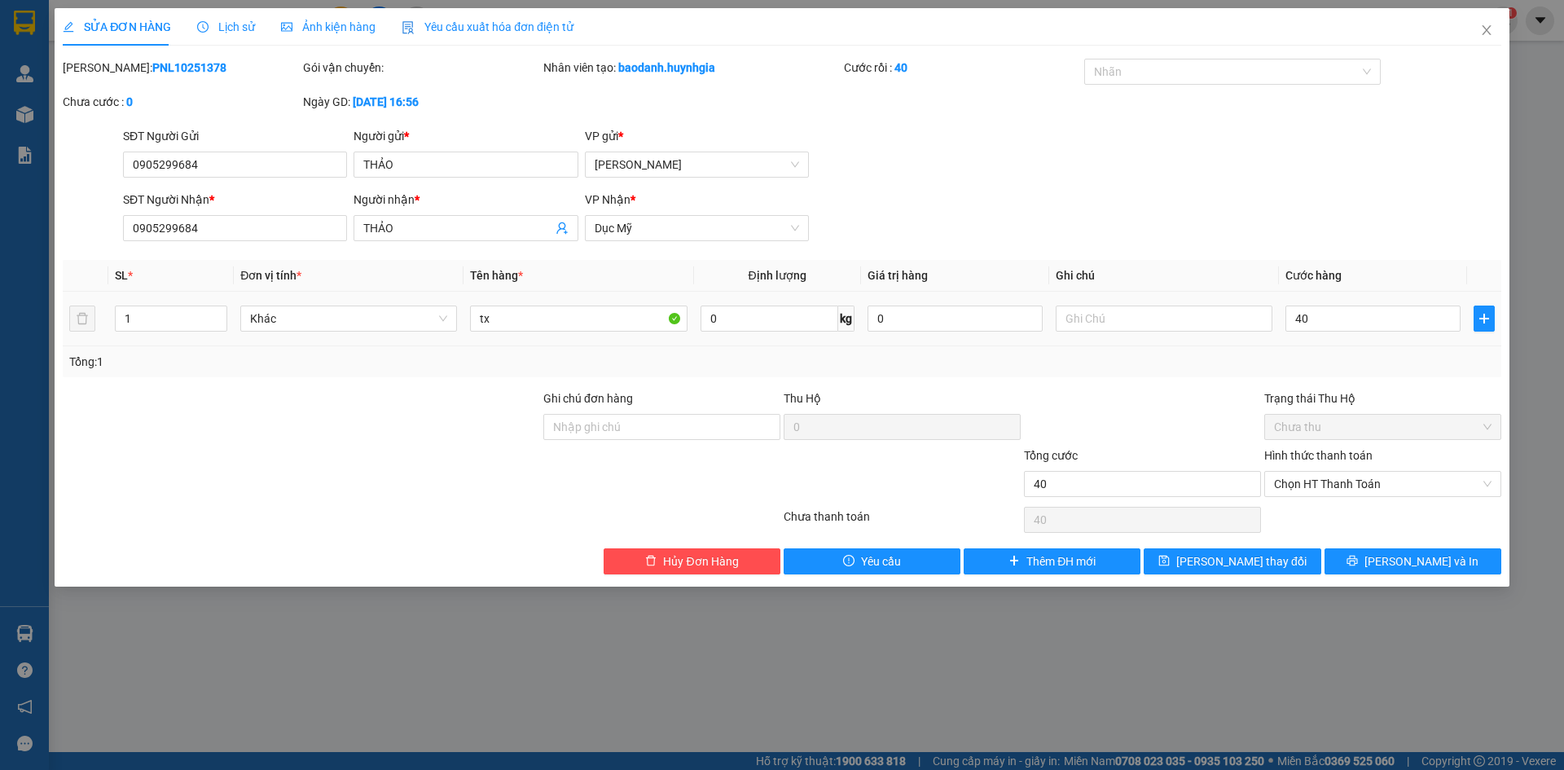
type input "40.000"
click at [1393, 244] on div "SĐT Người Nhận * 0905299684 Người nhận * THẢO VP Nhận * Dục Mỹ" at bounding box center [812, 219] width 1385 height 57
click at [1170, 557] on icon "save" at bounding box center [1164, 560] width 11 height 11
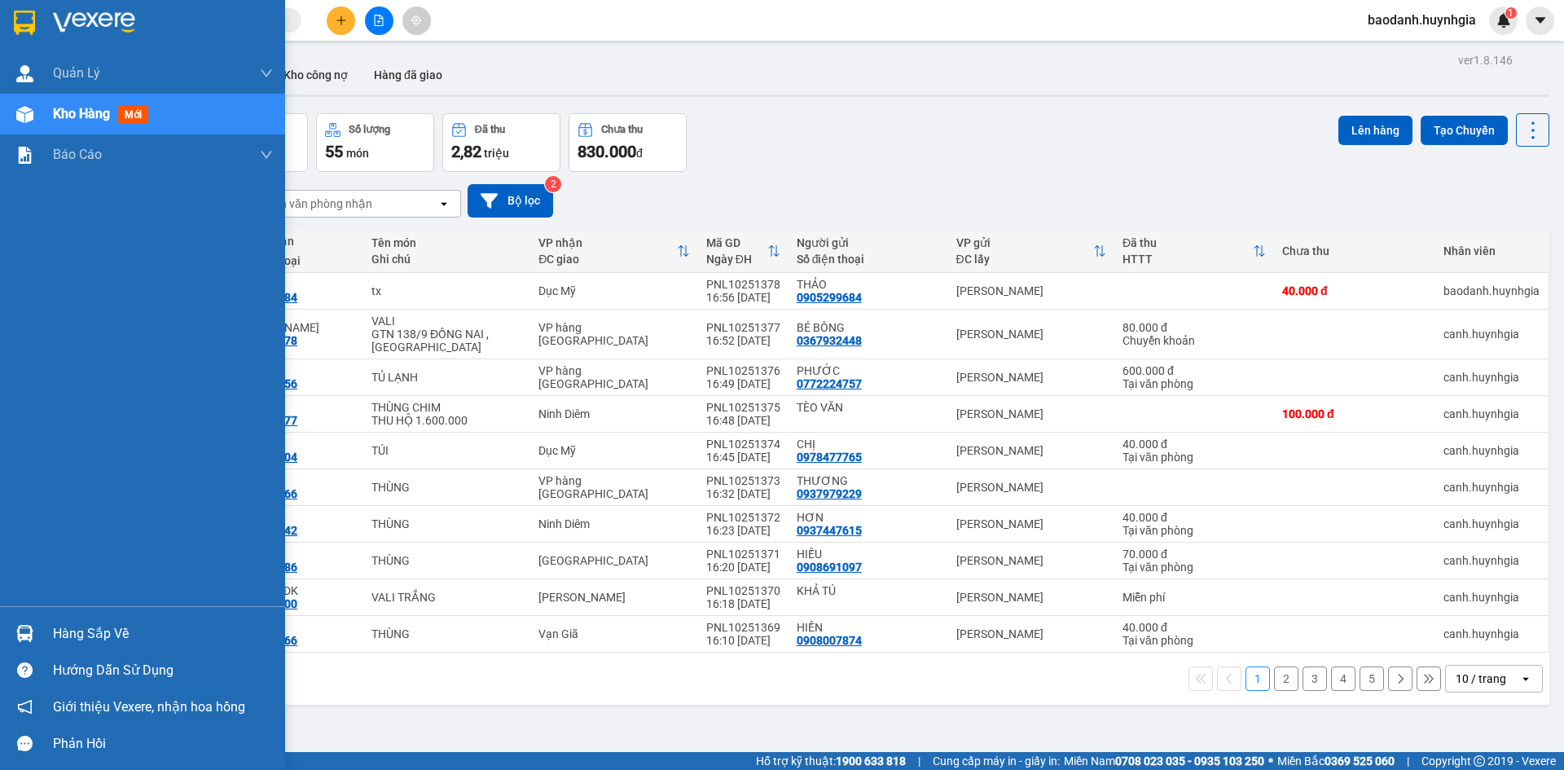
click at [80, 633] on div "Hàng sắp về" at bounding box center [163, 634] width 220 height 24
click at [80, 633] on div "Quản [PERSON_NAME] lý khách hàng Kho hàng mới Báo cáo Báo cáo dòng tiền (nhân v…" at bounding box center [142, 385] width 285 height 770
click at [80, 633] on div "Hàng sắp về" at bounding box center [163, 634] width 220 height 24
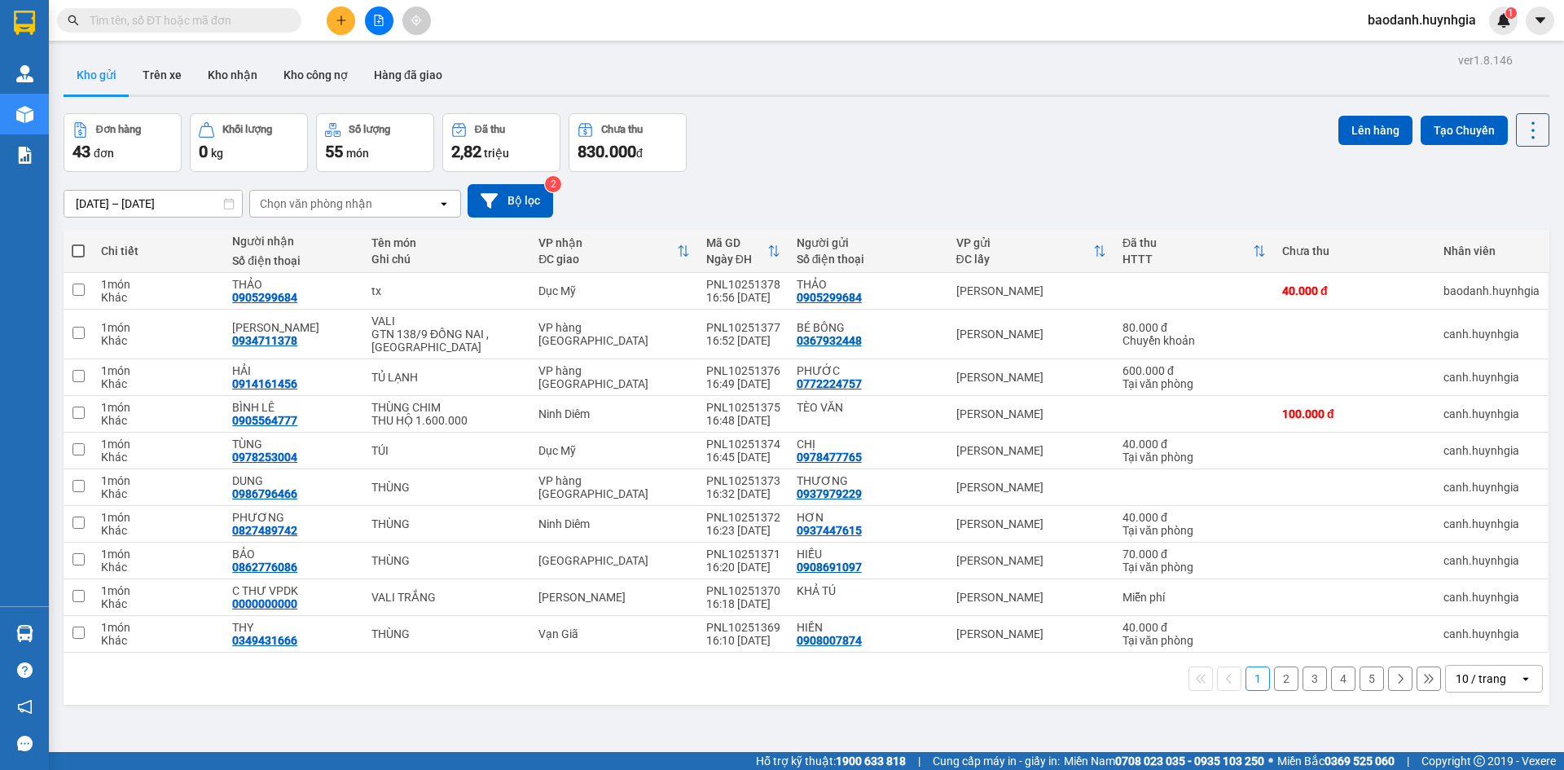
click at [937, 58] on section "Kết quả tìm kiếm ( 0 ) Bộ lọc No Data baodanh.huynhgia 1 Quản [PERSON_NAME] lý …" at bounding box center [782, 385] width 1564 height 770
